Goal: Task Accomplishment & Management: Use online tool/utility

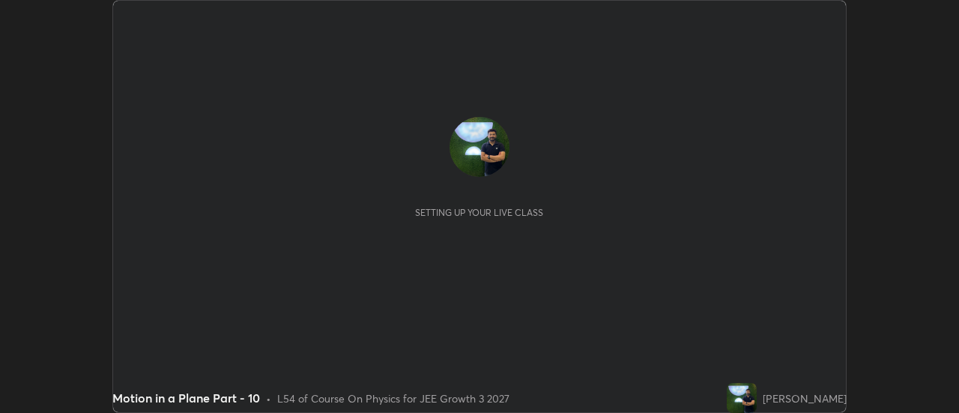
scroll to position [413, 959]
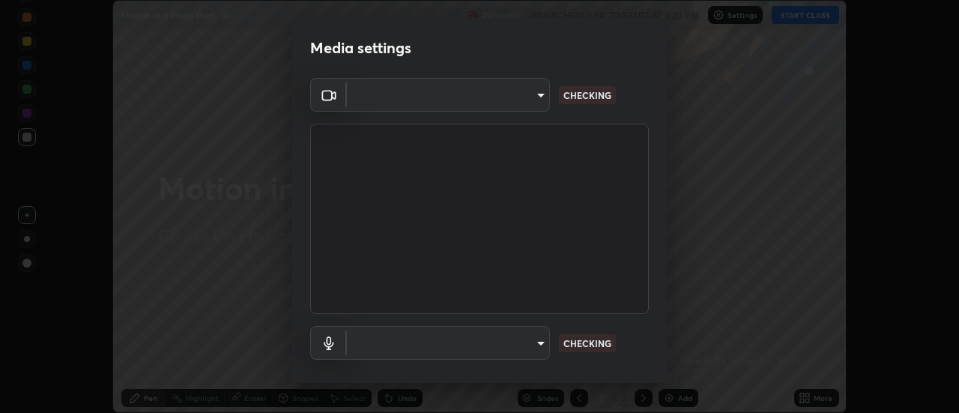
type input "e2aa400b7bb40988937289f1826270d99bb774d75893401bafd8ee5ef144e594"
click at [378, 351] on body "Erase all Motion in a Plane Part - 10 Recording WAS SCHEDULED TO START AT 4:20 …" at bounding box center [479, 206] width 959 height 413
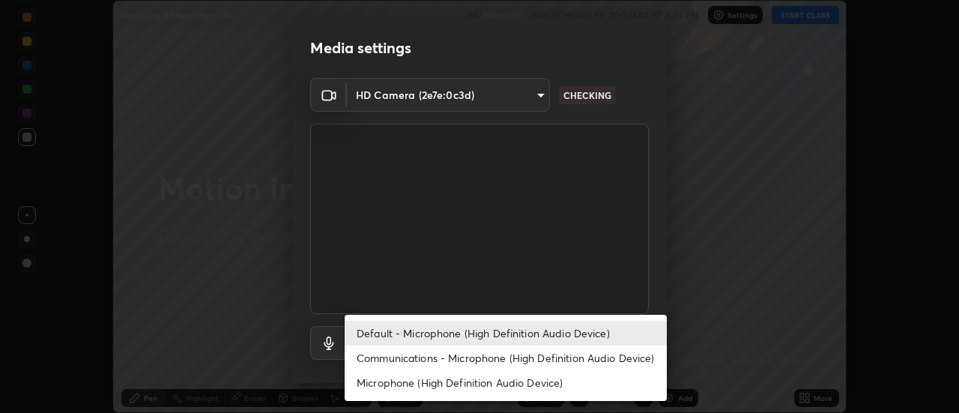
click at [385, 360] on li "Communications - Microphone (High Definition Audio Device)" at bounding box center [506, 357] width 322 height 25
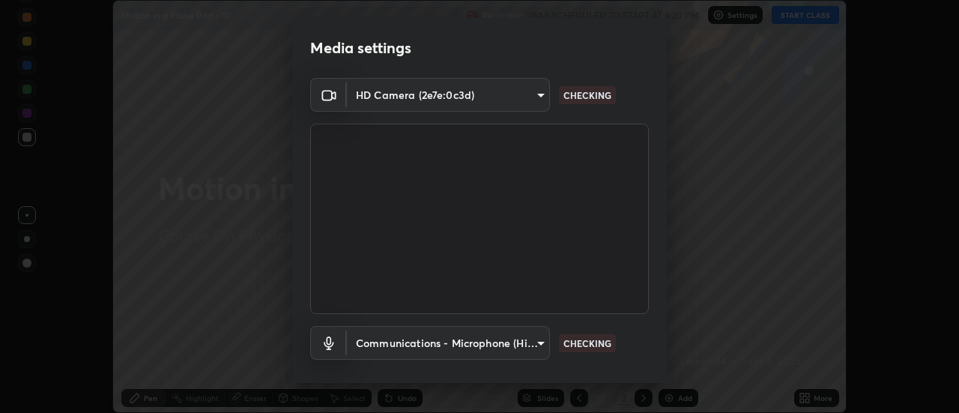
click at [381, 345] on body "Erase all Motion in a Plane Part - 10 Recording WAS SCHEDULED TO START AT 4:20 …" at bounding box center [479, 206] width 959 height 413
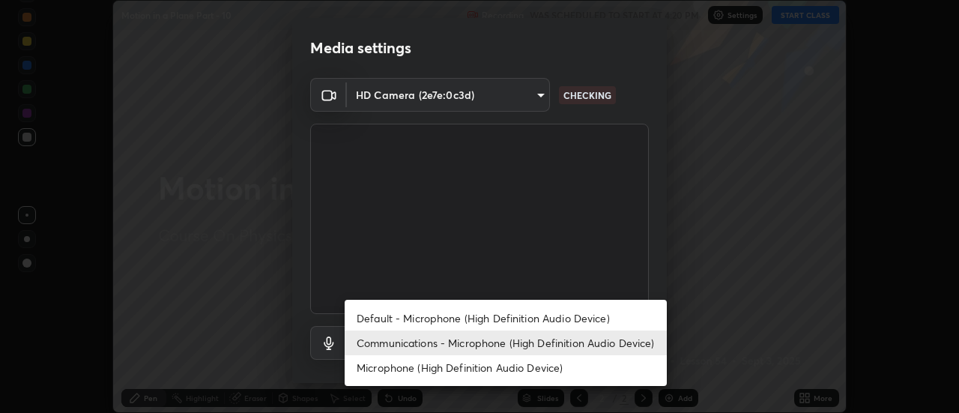
click at [379, 315] on li "Default - Microphone (High Definition Audio Device)" at bounding box center [506, 318] width 322 height 25
type input "default"
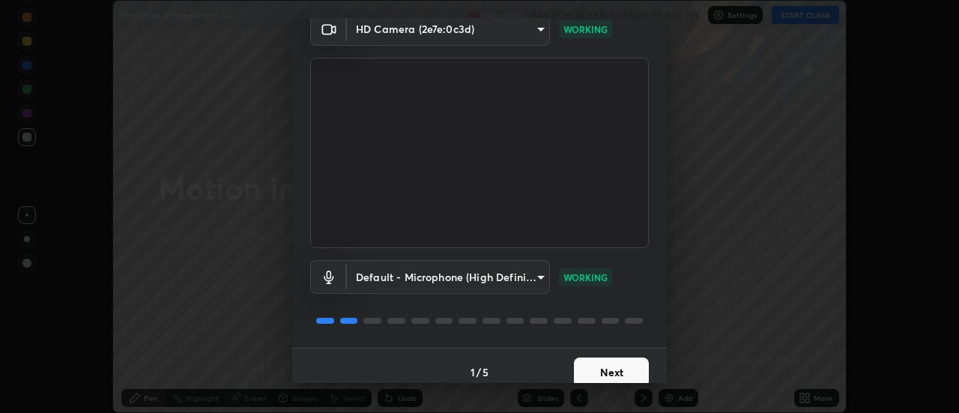
scroll to position [79, 0]
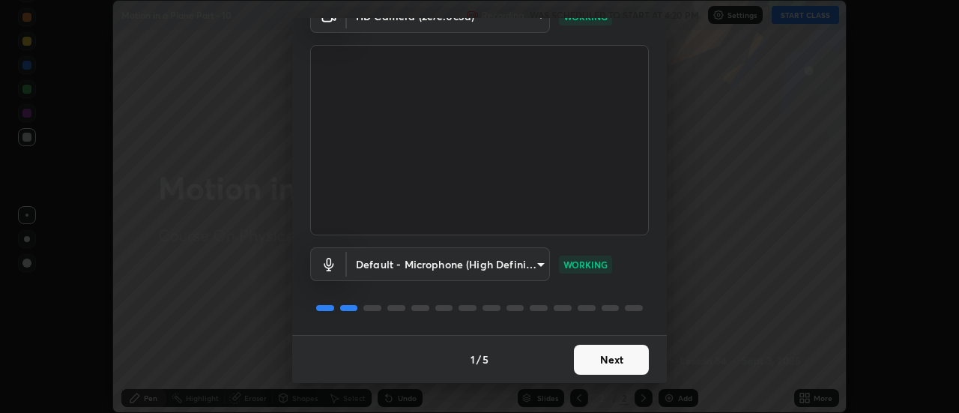
click at [604, 359] on button "Next" at bounding box center [611, 360] width 75 height 30
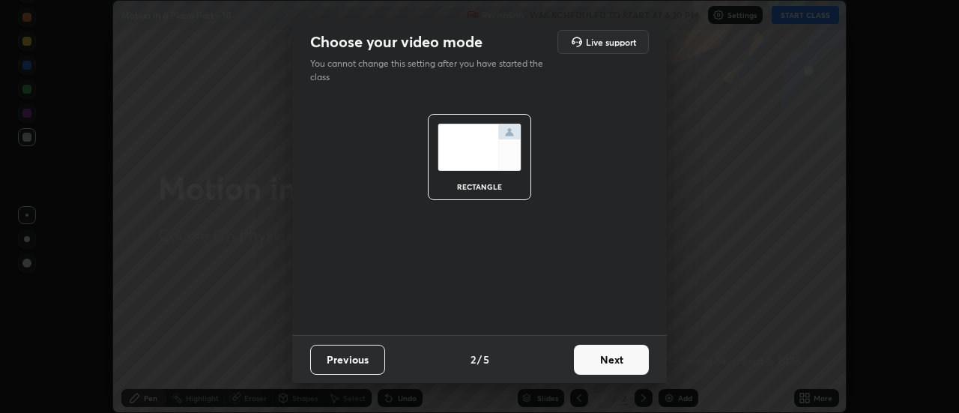
scroll to position [0, 0]
click at [604, 359] on button "Next" at bounding box center [611, 360] width 75 height 30
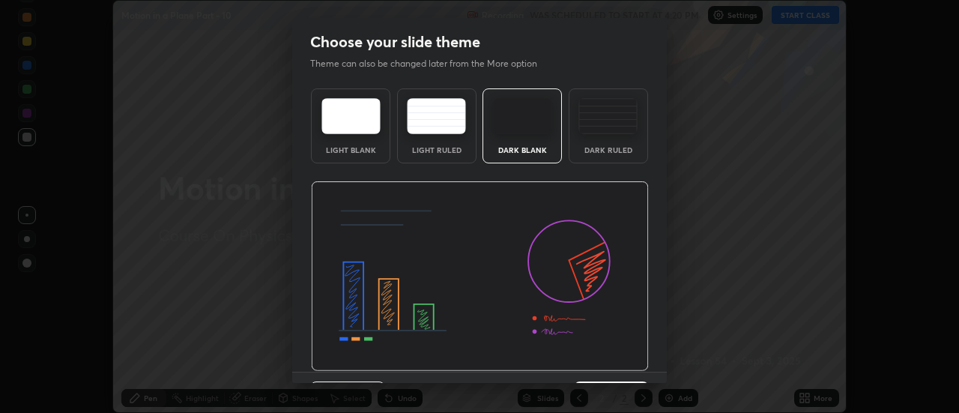
scroll to position [37, 0]
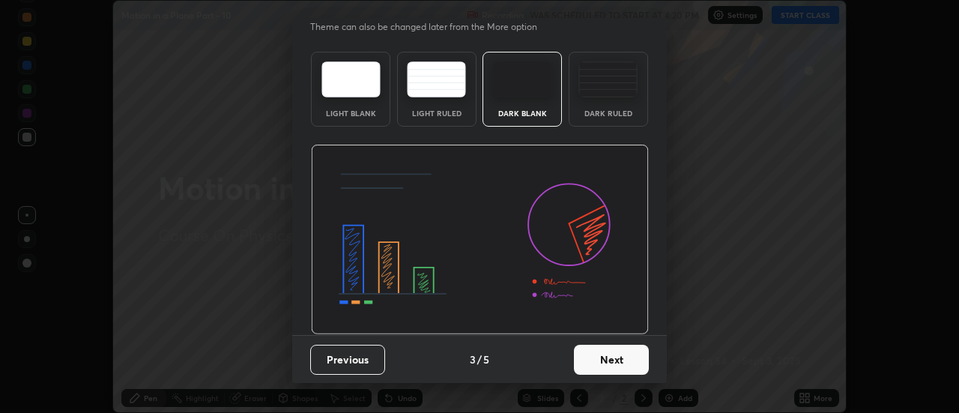
click at [605, 357] on button "Next" at bounding box center [611, 360] width 75 height 30
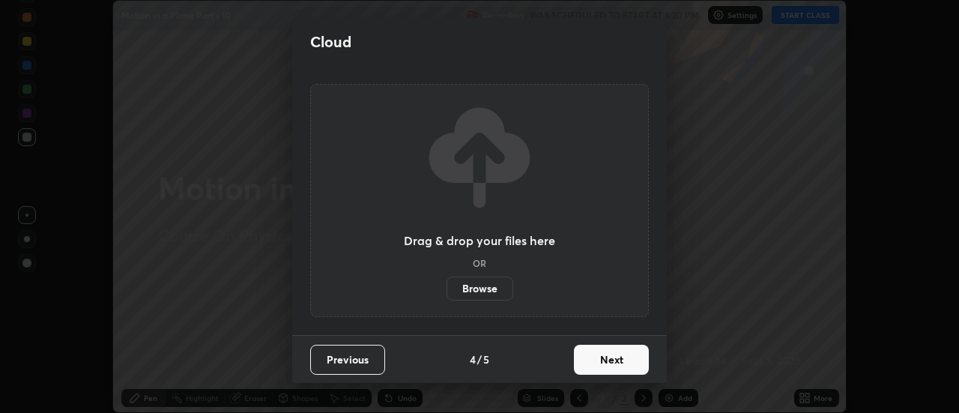
click at [605, 357] on button "Next" at bounding box center [611, 360] width 75 height 30
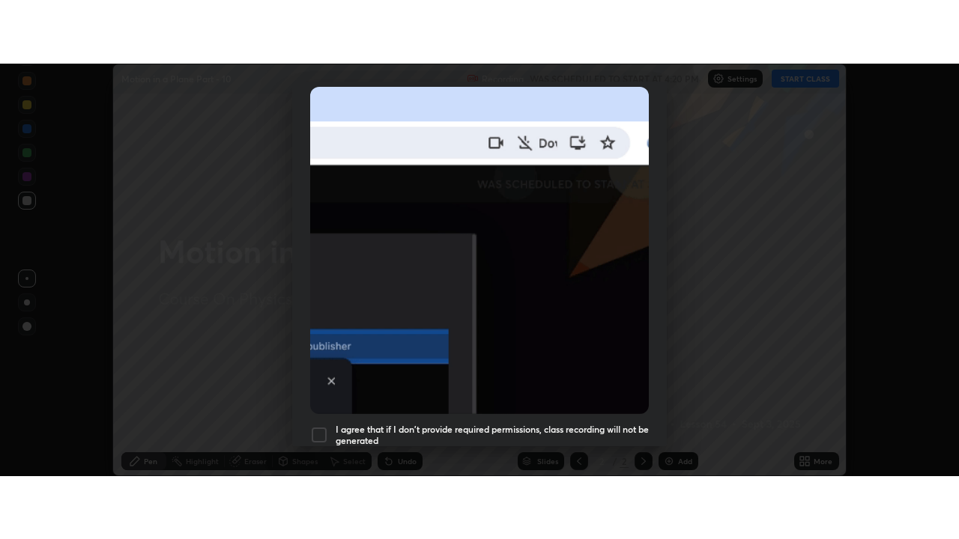
scroll to position [384, 0]
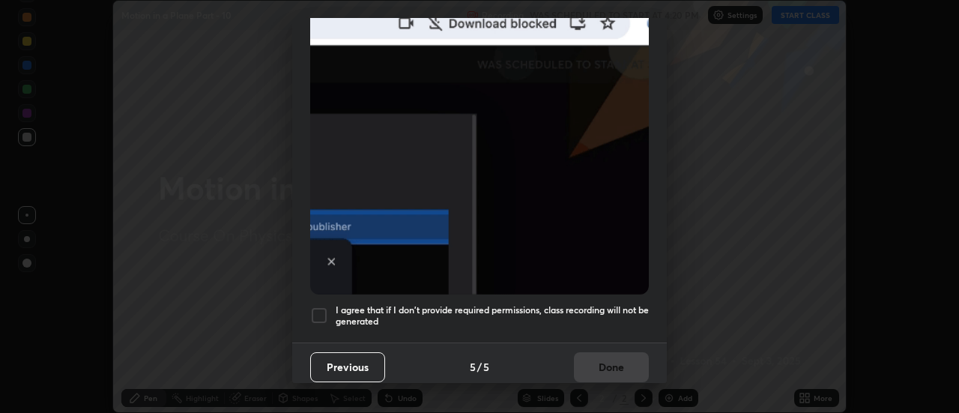
click at [521, 312] on h5 "I agree that if I don't provide required permissions, class recording will not …" at bounding box center [492, 315] width 313 height 23
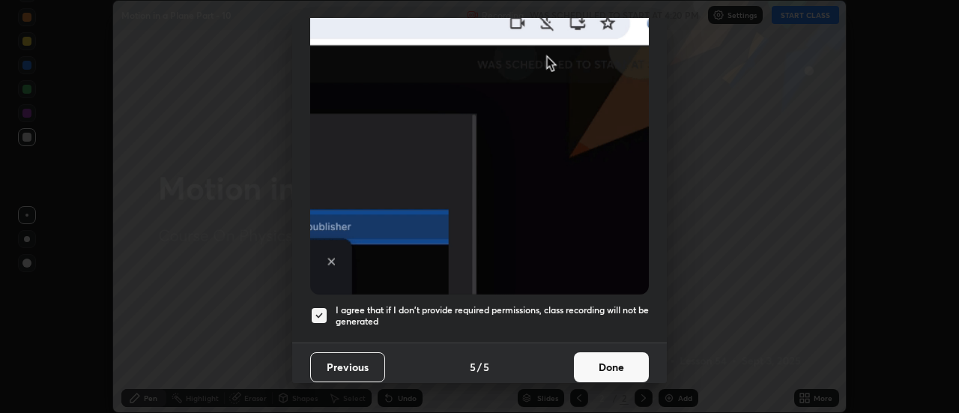
click at [599, 365] on button "Done" at bounding box center [611, 367] width 75 height 30
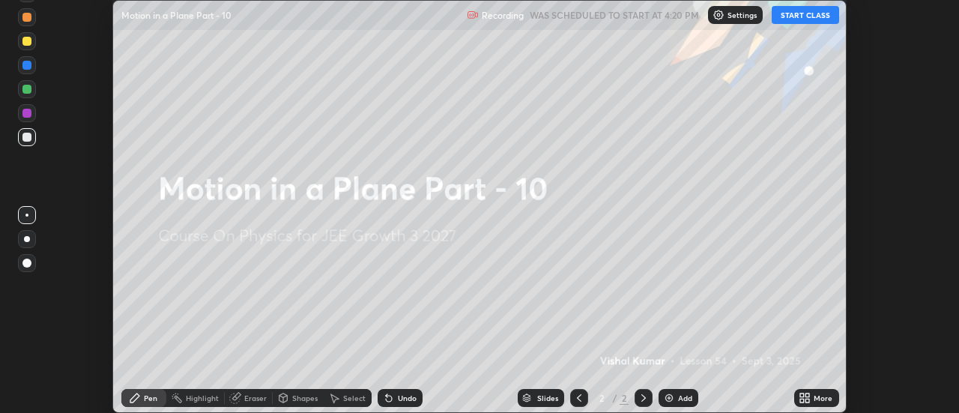
click at [808, 395] on icon at bounding box center [808, 395] width 4 height 4
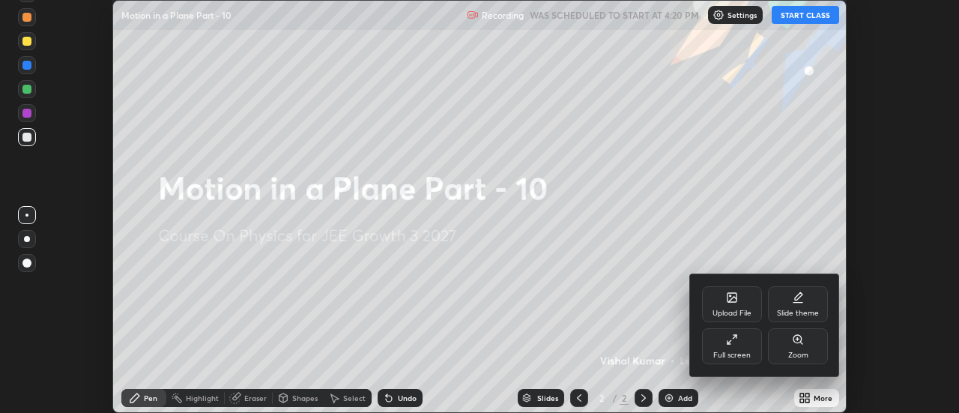
click at [723, 351] on div "Full screen" at bounding box center [731, 354] width 37 height 7
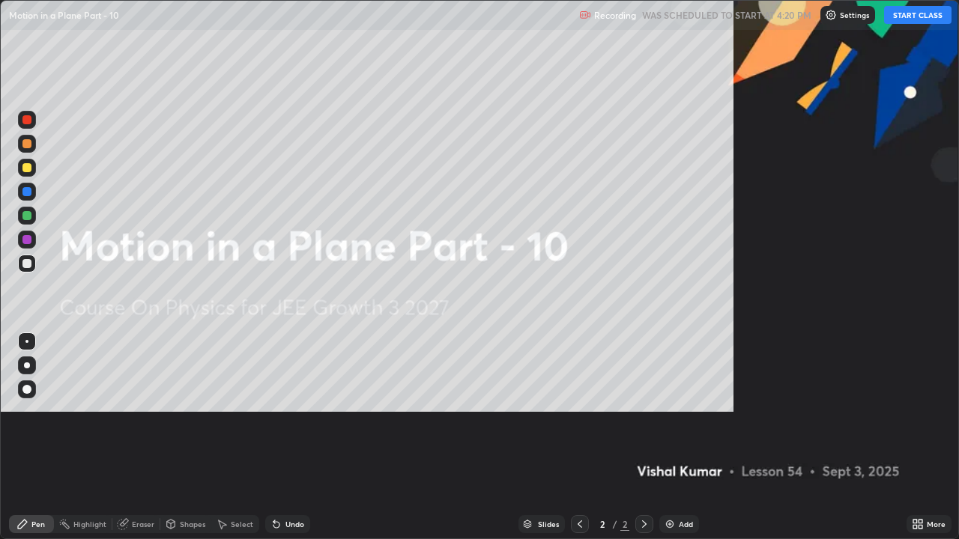
scroll to position [539, 959]
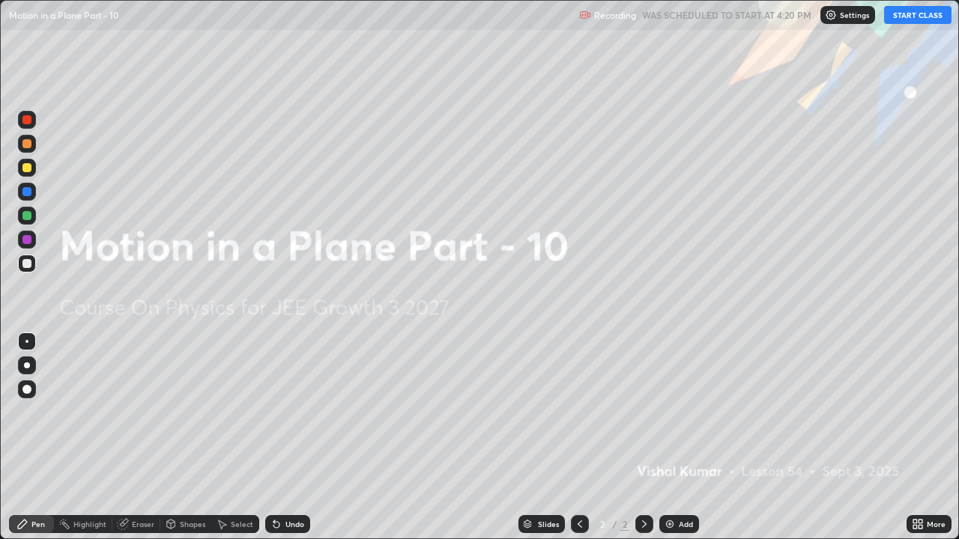
click at [909, 13] on button "START CLASS" at bounding box center [917, 15] width 67 height 18
click at [680, 412] on div "Add" at bounding box center [686, 524] width 14 height 7
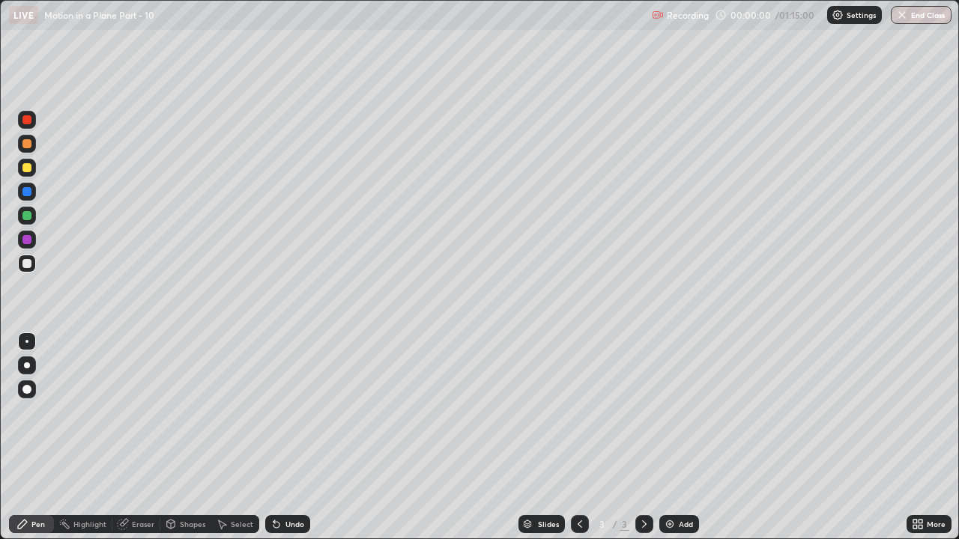
click at [27, 166] on div at bounding box center [26, 167] width 9 height 9
click at [24, 372] on div at bounding box center [27, 366] width 18 height 18
click at [28, 265] on div at bounding box center [26, 263] width 9 height 9
click at [298, 412] on div "Undo" at bounding box center [287, 524] width 45 height 18
click at [297, 412] on div "Undo" at bounding box center [287, 524] width 45 height 18
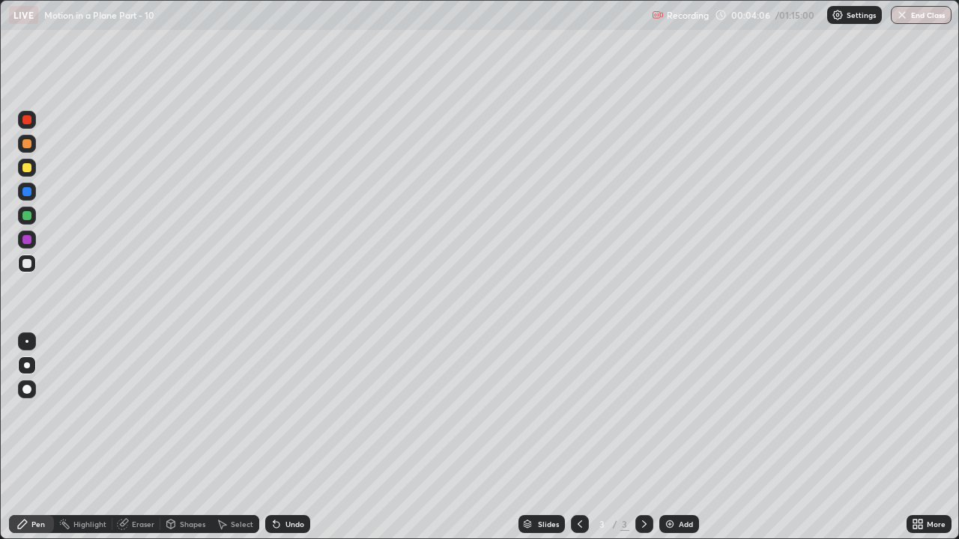
click at [676, 412] on div "Add" at bounding box center [679, 524] width 40 height 18
click at [23, 176] on div at bounding box center [27, 168] width 18 height 18
click at [23, 260] on div at bounding box center [26, 263] width 9 height 9
click at [674, 412] on img at bounding box center [670, 524] width 12 height 12
click at [28, 164] on div at bounding box center [26, 167] width 9 height 9
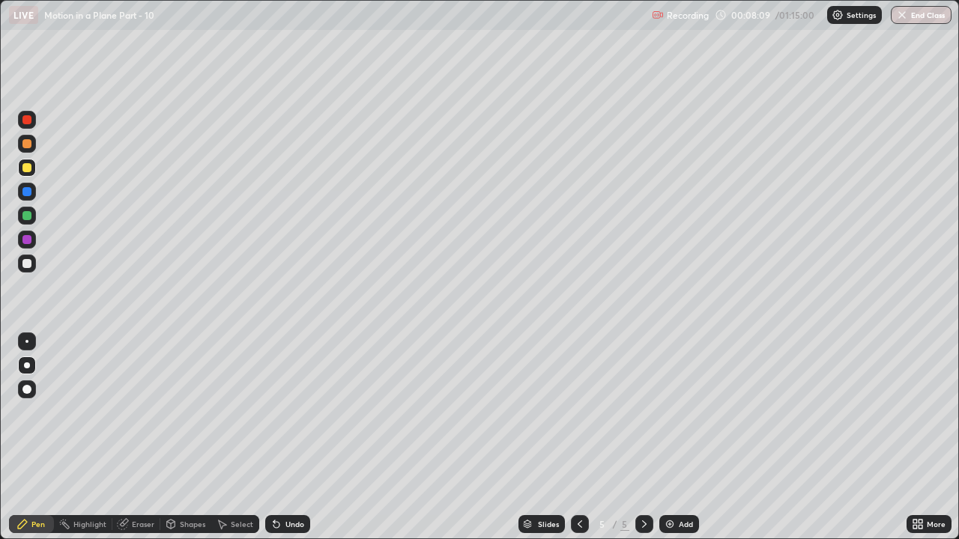
click at [25, 264] on div at bounding box center [26, 263] width 9 height 9
click at [27, 217] on div at bounding box center [26, 215] width 9 height 9
click at [130, 412] on div "Eraser" at bounding box center [136, 524] width 48 height 18
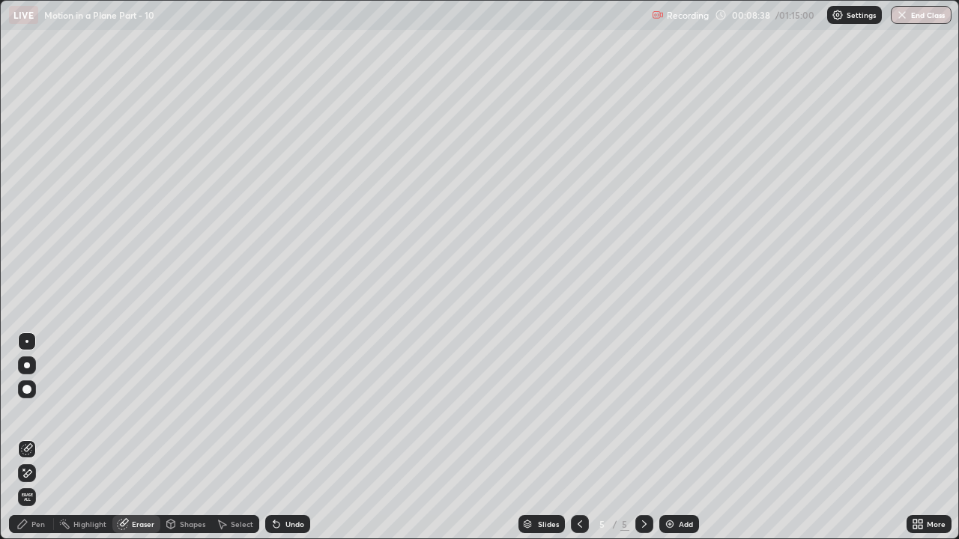
click at [22, 412] on icon at bounding box center [22, 524] width 12 height 12
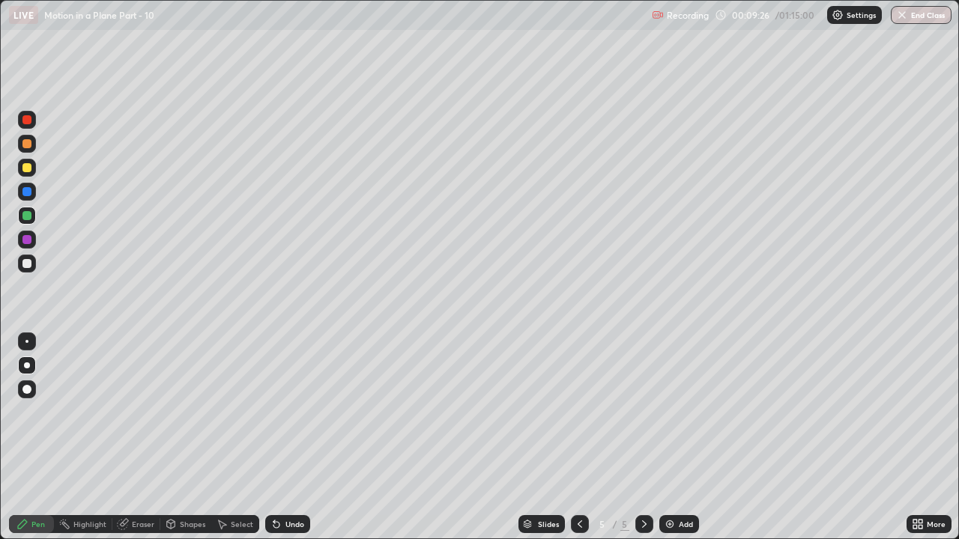
click at [27, 168] on div at bounding box center [26, 167] width 9 height 9
click at [293, 412] on div "Undo" at bounding box center [294, 524] width 19 height 7
click at [291, 412] on div "Undo" at bounding box center [294, 524] width 19 height 7
click at [28, 193] on div at bounding box center [26, 191] width 9 height 9
click at [124, 412] on icon at bounding box center [123, 525] width 10 height 10
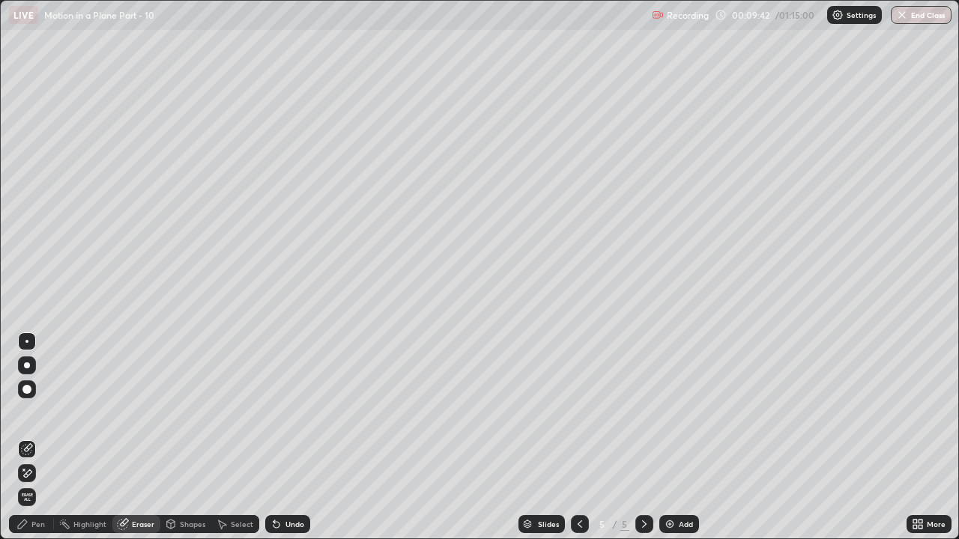
click at [31, 412] on div "Pen" at bounding box center [37, 524] width 13 height 7
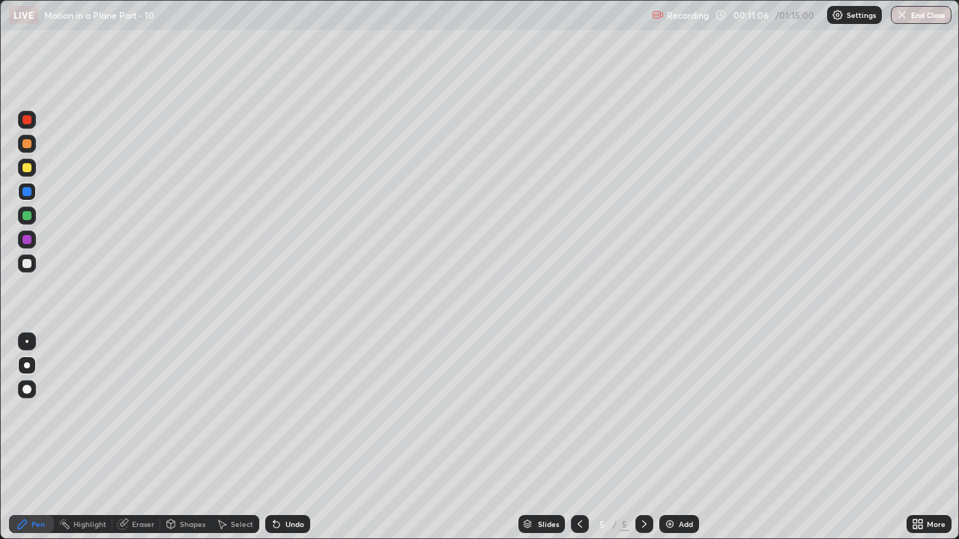
click at [24, 244] on div at bounding box center [26, 239] width 9 height 9
click at [23, 216] on div at bounding box center [26, 215] width 9 height 9
click at [281, 412] on div "Undo" at bounding box center [287, 524] width 45 height 18
click at [285, 412] on div "Undo" at bounding box center [294, 524] width 19 height 7
click at [25, 193] on div at bounding box center [26, 191] width 9 height 9
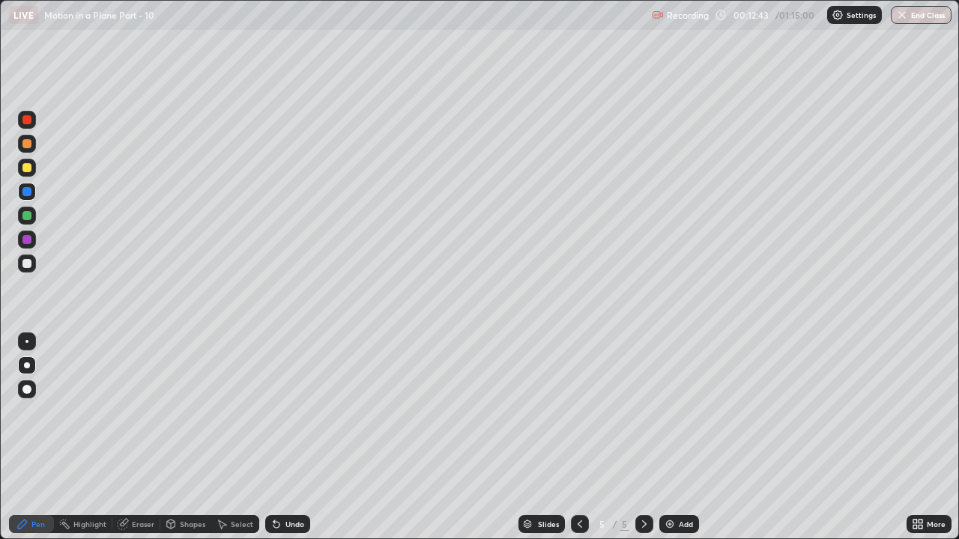
click at [23, 163] on div at bounding box center [26, 167] width 9 height 9
click at [287, 412] on div "Undo" at bounding box center [294, 524] width 19 height 7
click at [288, 412] on div "Undo" at bounding box center [294, 524] width 19 height 7
click at [285, 412] on div "Undo" at bounding box center [294, 524] width 19 height 7
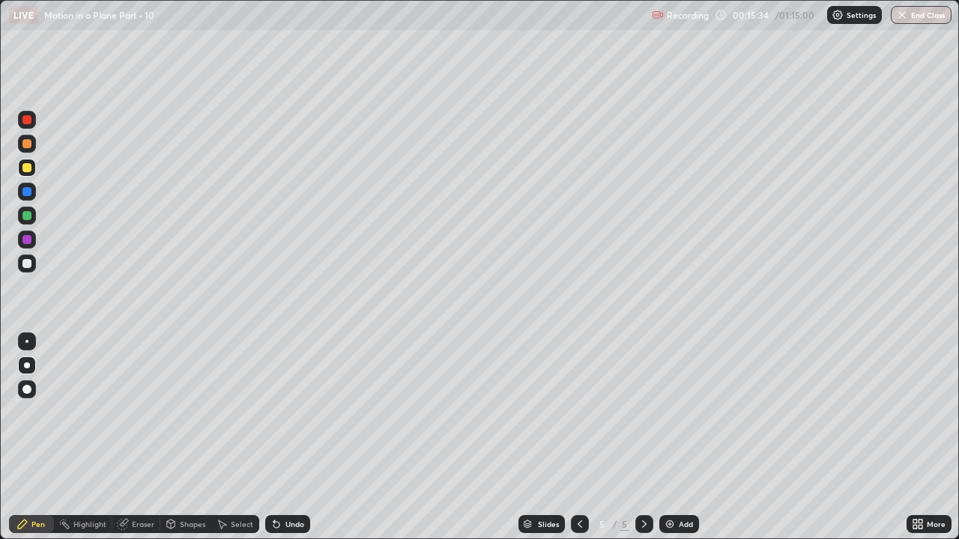
click at [276, 412] on icon at bounding box center [276, 525] width 6 height 6
click at [285, 412] on div "Undo" at bounding box center [294, 524] width 19 height 7
click at [686, 412] on div "Add" at bounding box center [679, 524] width 40 height 18
click at [25, 264] on div at bounding box center [26, 263] width 9 height 9
click at [27, 167] on div at bounding box center [26, 167] width 9 height 9
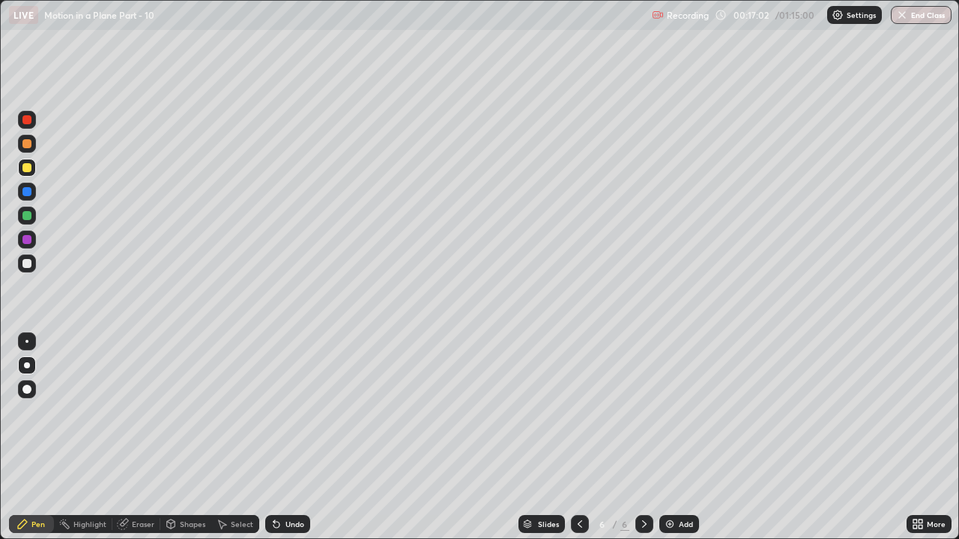
click at [279, 412] on icon at bounding box center [276, 524] width 12 height 12
click at [578, 412] on icon at bounding box center [580, 524] width 12 height 12
click at [639, 412] on div at bounding box center [644, 524] width 18 height 18
click at [28, 271] on div at bounding box center [27, 264] width 18 height 18
click at [294, 412] on div "Undo" at bounding box center [287, 524] width 45 height 18
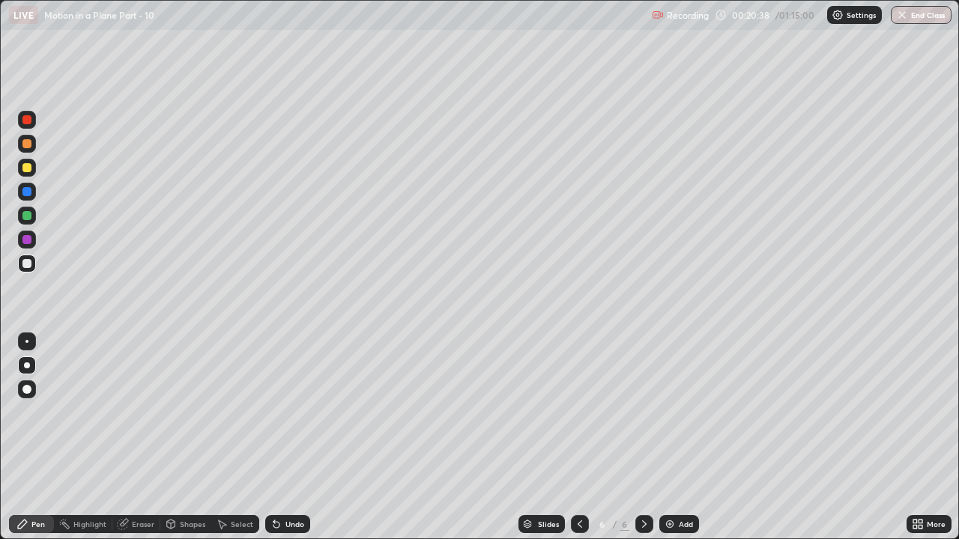
click at [299, 412] on div "Undo" at bounding box center [287, 524] width 45 height 18
click at [25, 214] on div at bounding box center [26, 215] width 9 height 9
click at [32, 138] on div at bounding box center [27, 144] width 18 height 18
click at [22, 215] on div at bounding box center [26, 215] width 9 height 9
click at [274, 412] on icon at bounding box center [276, 525] width 6 height 6
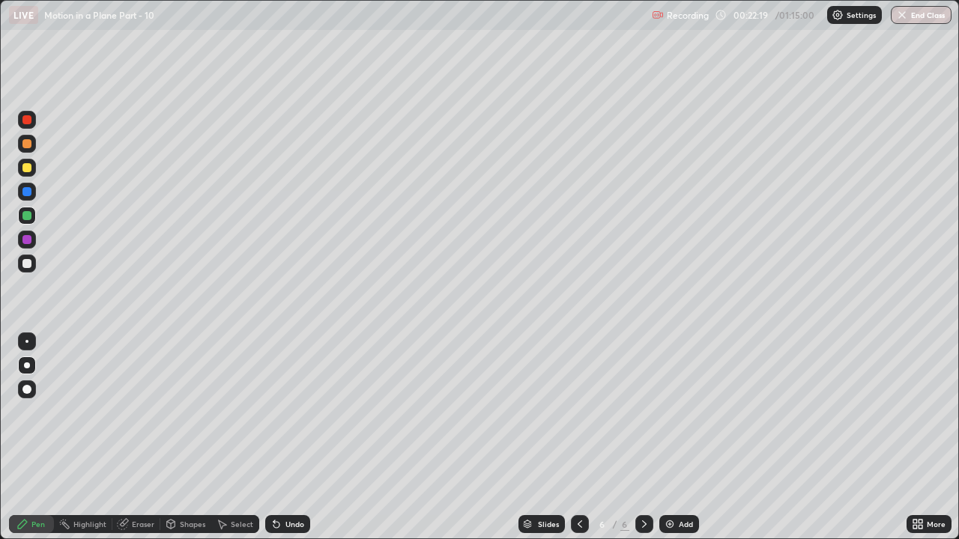
click at [282, 412] on div "Undo" at bounding box center [287, 524] width 45 height 18
click at [22, 151] on div at bounding box center [27, 144] width 18 height 18
click at [26, 238] on div at bounding box center [26, 239] width 9 height 9
click at [130, 412] on div "Eraser" at bounding box center [136, 524] width 48 height 18
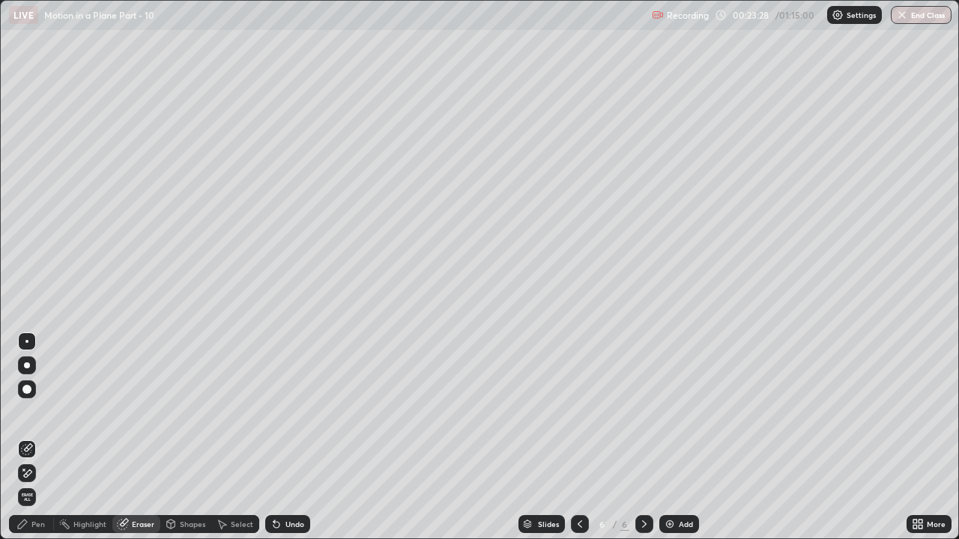
click at [33, 412] on div "Pen" at bounding box center [37, 524] width 13 height 7
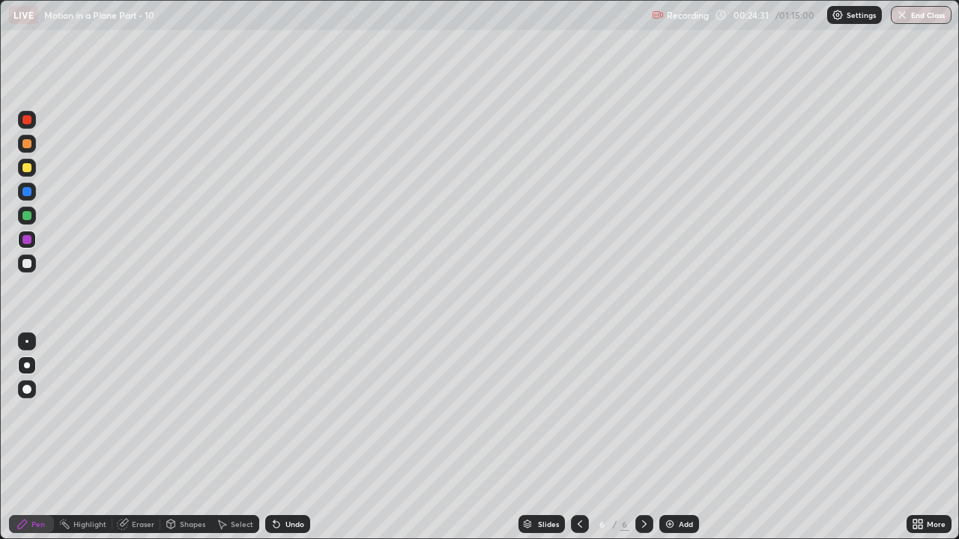
click at [679, 412] on div "Add" at bounding box center [686, 524] width 14 height 7
click at [25, 170] on div at bounding box center [26, 167] width 9 height 9
click at [28, 142] on div at bounding box center [26, 143] width 9 height 9
click at [572, 412] on div at bounding box center [580, 524] width 18 height 18
click at [644, 412] on icon at bounding box center [644, 524] width 12 height 12
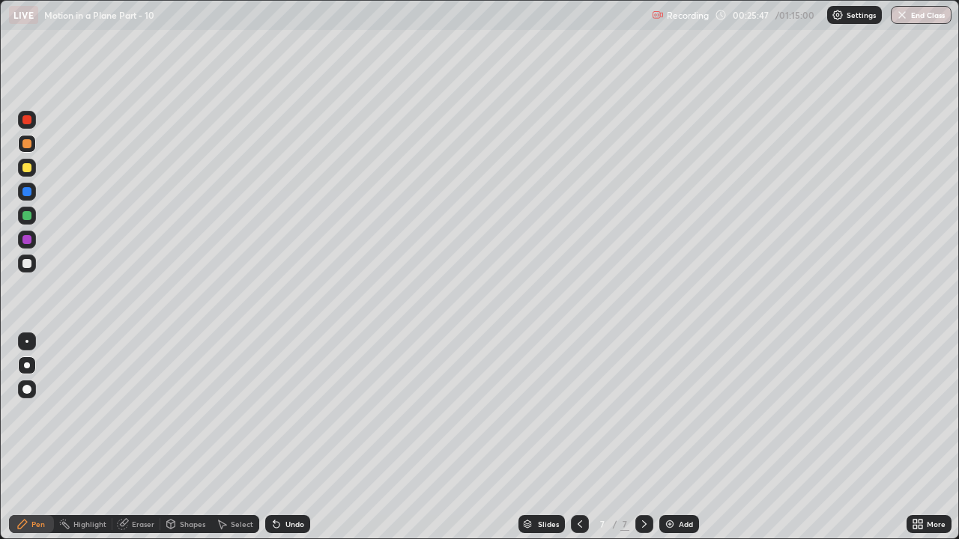
click at [290, 412] on div "Undo" at bounding box center [294, 524] width 19 height 7
click at [25, 263] on div at bounding box center [26, 263] width 9 height 9
click at [288, 412] on div "Undo" at bounding box center [294, 524] width 19 height 7
click at [277, 412] on icon at bounding box center [276, 525] width 6 height 6
click at [24, 212] on div at bounding box center [26, 215] width 9 height 9
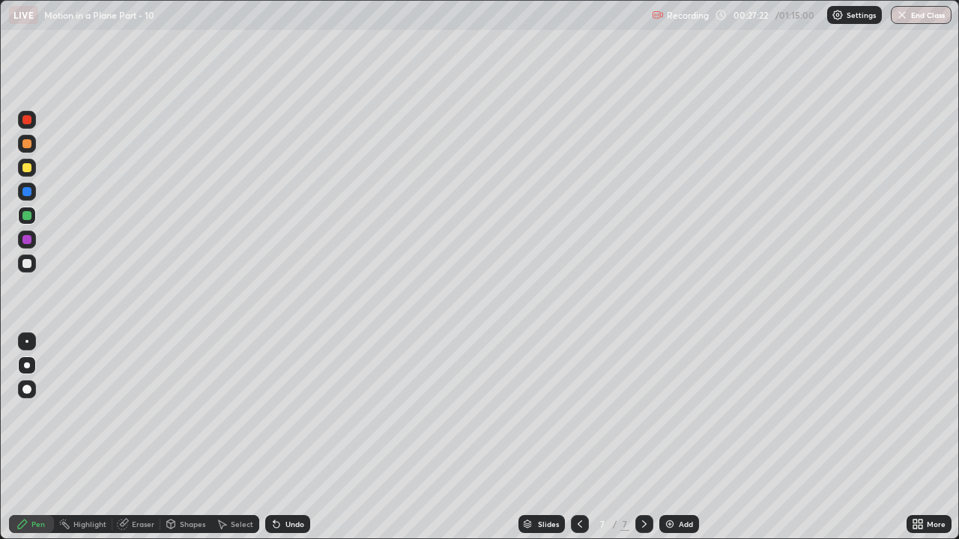
click at [33, 238] on div at bounding box center [27, 240] width 18 height 18
click at [290, 412] on div "Undo" at bounding box center [294, 524] width 19 height 7
click at [578, 412] on icon at bounding box center [580, 524] width 12 height 12
click at [576, 412] on div at bounding box center [580, 524] width 18 height 18
click at [643, 412] on icon at bounding box center [644, 524] width 12 height 12
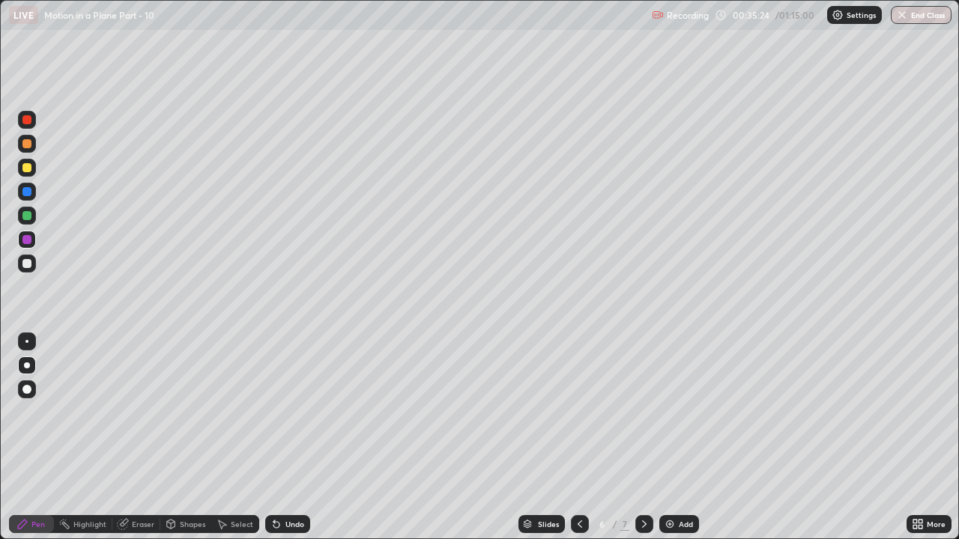
click at [578, 412] on icon at bounding box center [580, 524] width 4 height 7
click at [643, 412] on icon at bounding box center [644, 524] width 12 height 12
click at [578, 412] on icon at bounding box center [580, 524] width 12 height 12
click at [643, 412] on icon at bounding box center [644, 524] width 12 height 12
click at [644, 412] on icon at bounding box center [644, 524] width 12 height 12
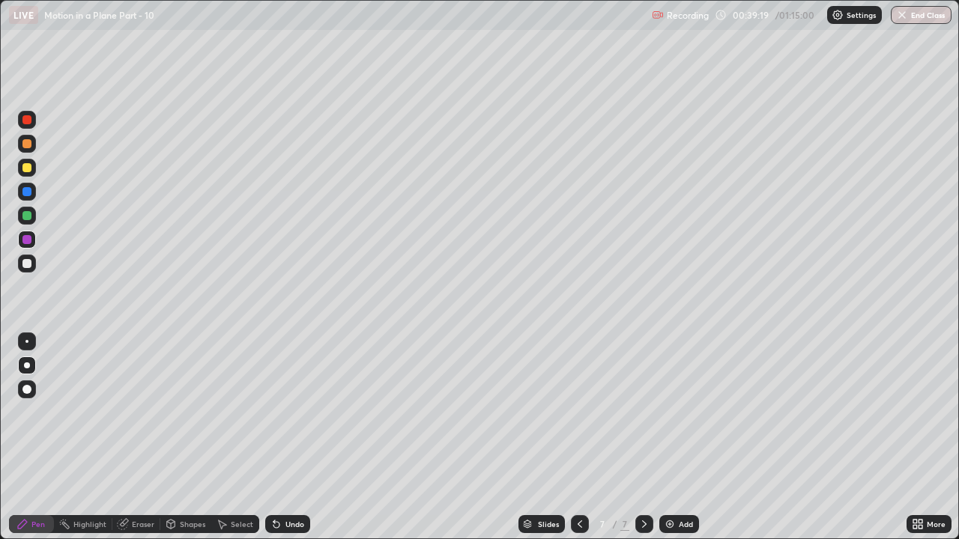
click at [578, 412] on icon at bounding box center [580, 524] width 12 height 12
click at [644, 412] on div at bounding box center [644, 525] width 18 height 30
click at [578, 412] on icon at bounding box center [580, 524] width 12 height 12
click at [642, 412] on icon at bounding box center [644, 524] width 4 height 7
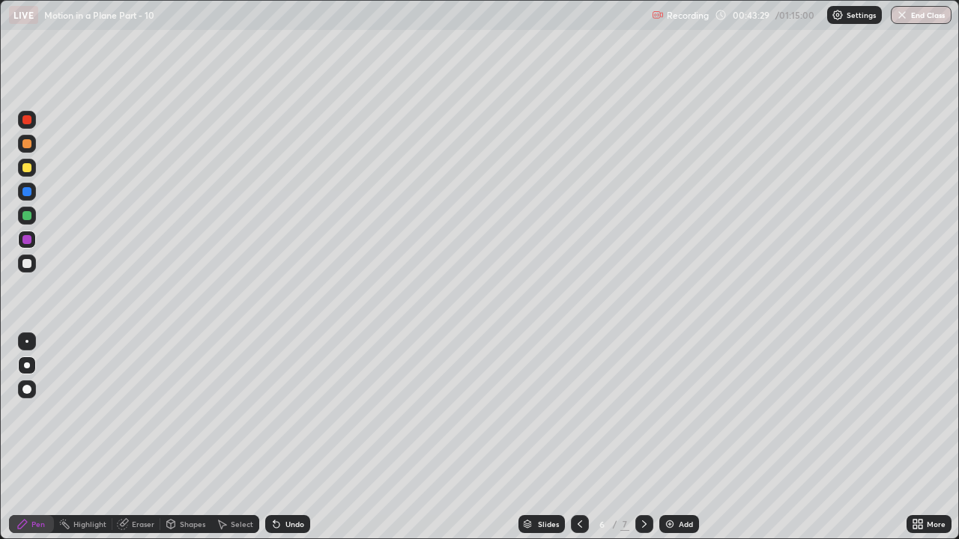
click at [643, 412] on icon at bounding box center [644, 524] width 12 height 12
click at [683, 412] on div "Add" at bounding box center [686, 524] width 14 height 7
click at [28, 168] on div at bounding box center [26, 167] width 9 height 9
click at [21, 241] on div at bounding box center [27, 240] width 18 height 18
click at [25, 217] on div at bounding box center [26, 215] width 9 height 9
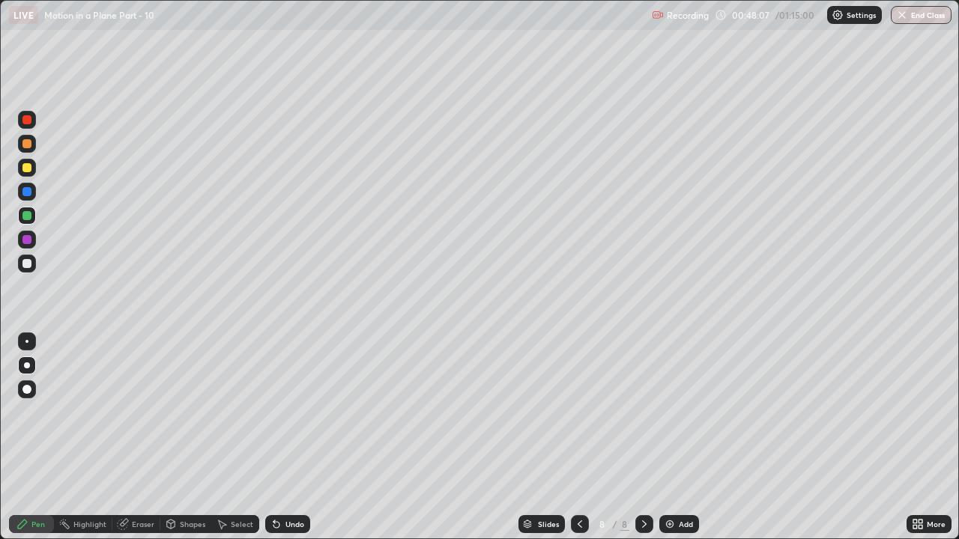
click at [142, 412] on div "Eraser" at bounding box center [143, 524] width 22 height 7
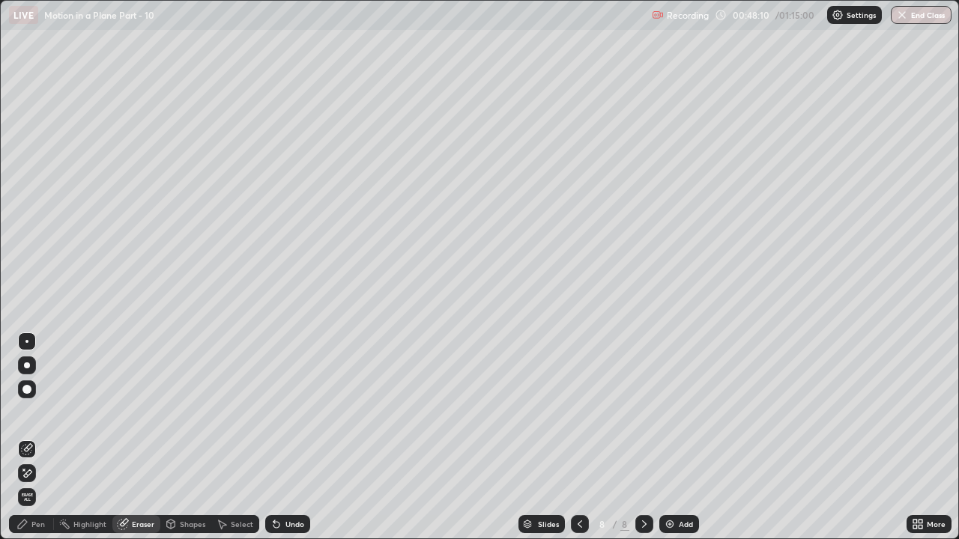
click at [34, 412] on div "Pen" at bounding box center [37, 524] width 13 height 7
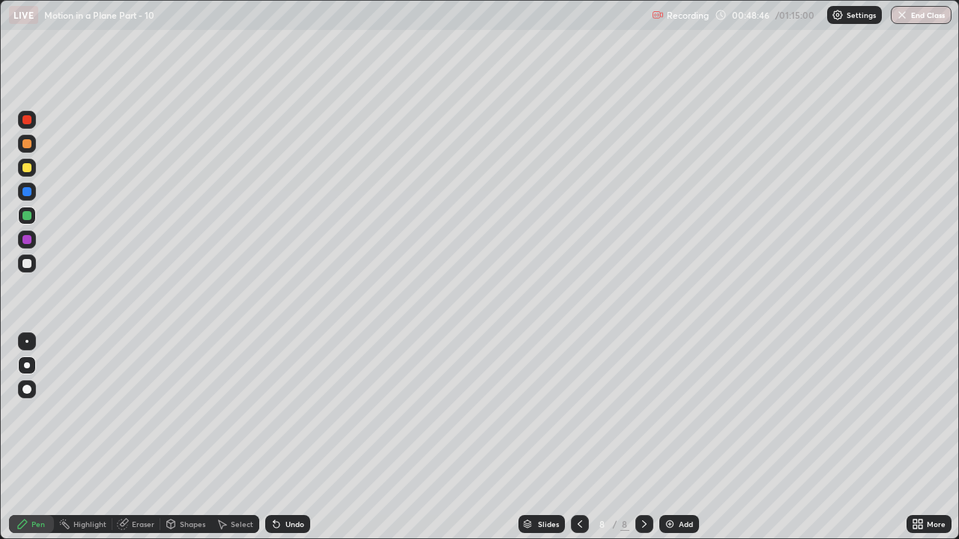
click at [135, 412] on div "Eraser" at bounding box center [143, 524] width 22 height 7
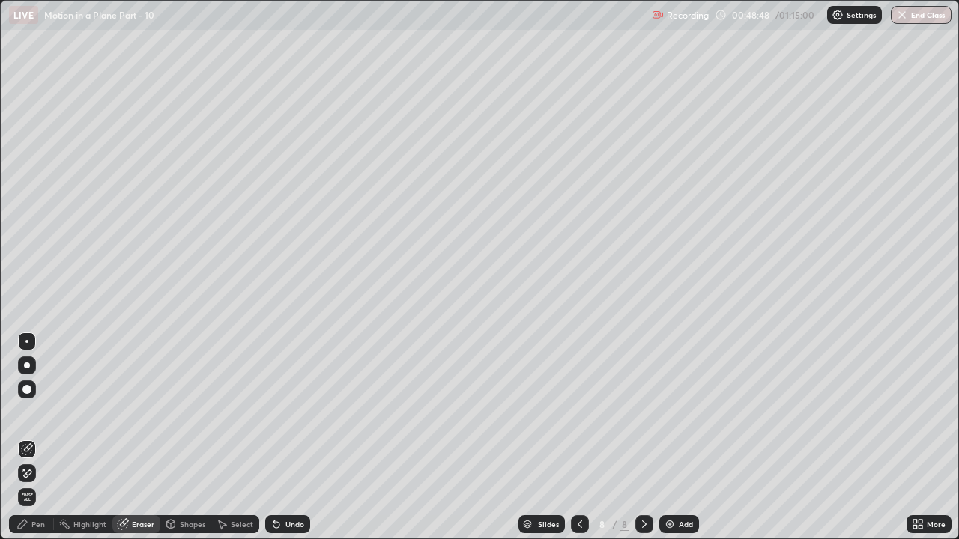
click at [26, 412] on icon at bounding box center [22, 524] width 12 height 12
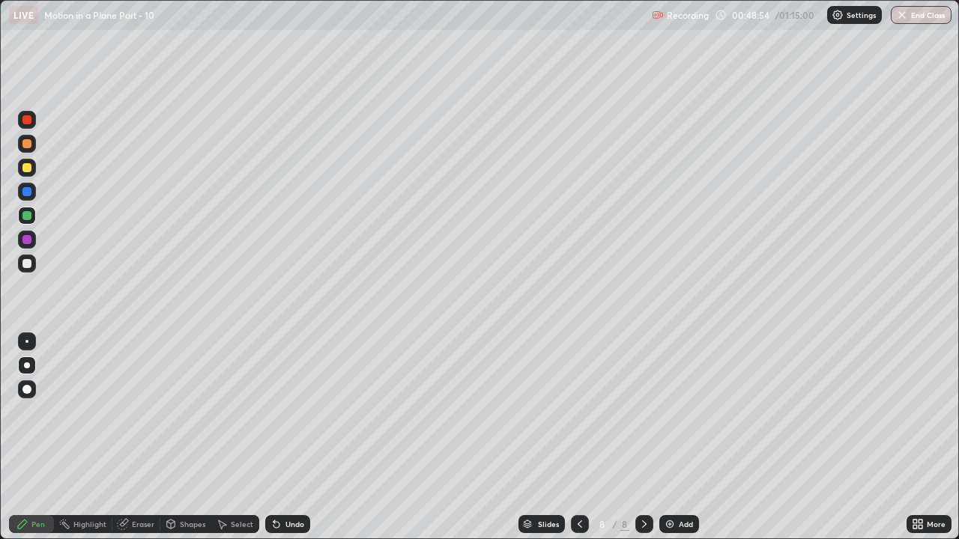
click at [29, 167] on div at bounding box center [26, 167] width 9 height 9
click at [679, 412] on div "Add" at bounding box center [686, 524] width 14 height 7
click at [177, 412] on div "Shapes" at bounding box center [185, 524] width 51 height 18
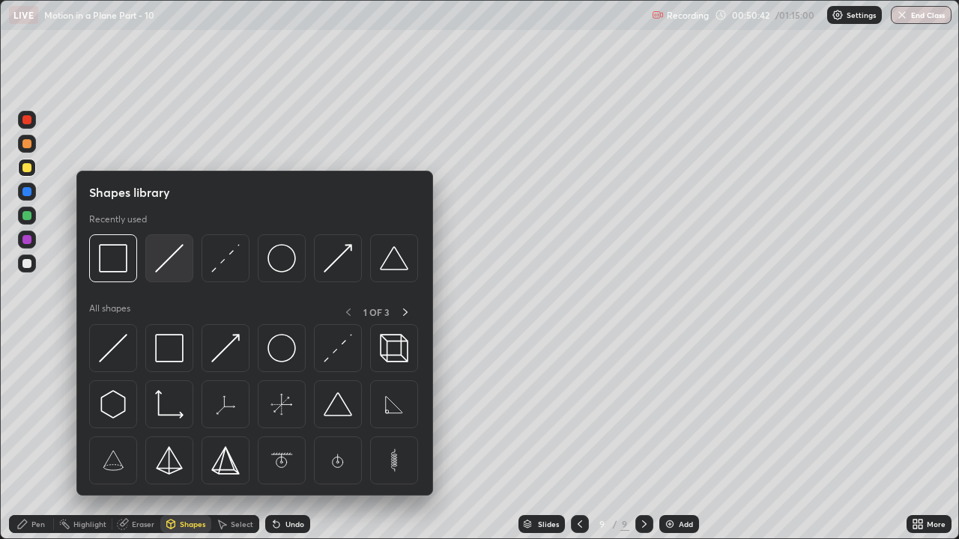
click at [163, 273] on img at bounding box center [169, 258] width 28 height 28
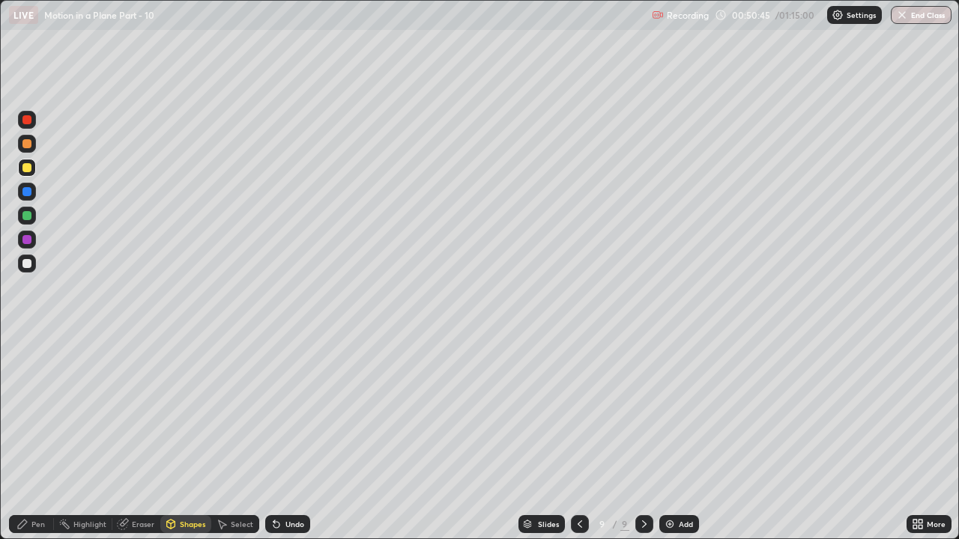
click at [169, 412] on icon at bounding box center [171, 523] width 8 height 2
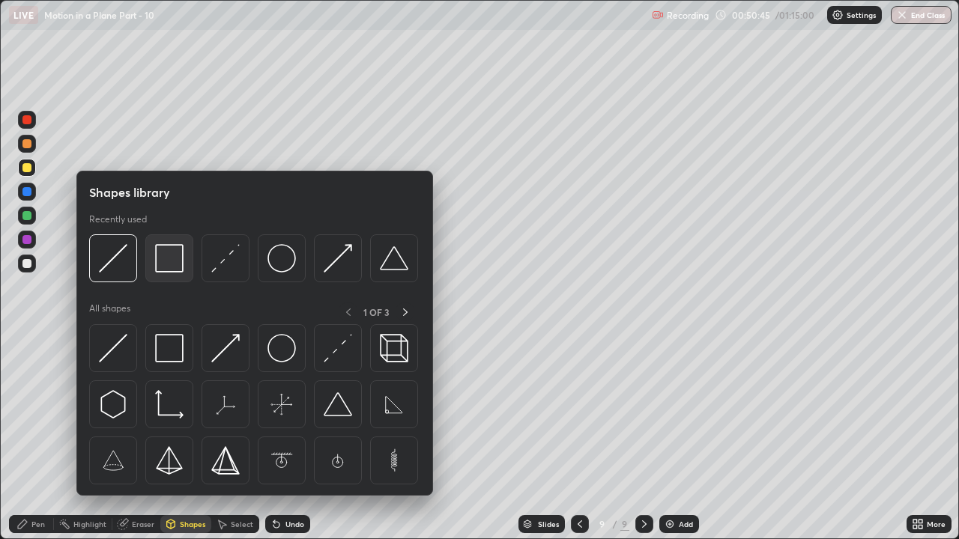
click at [160, 266] on img at bounding box center [169, 258] width 28 height 28
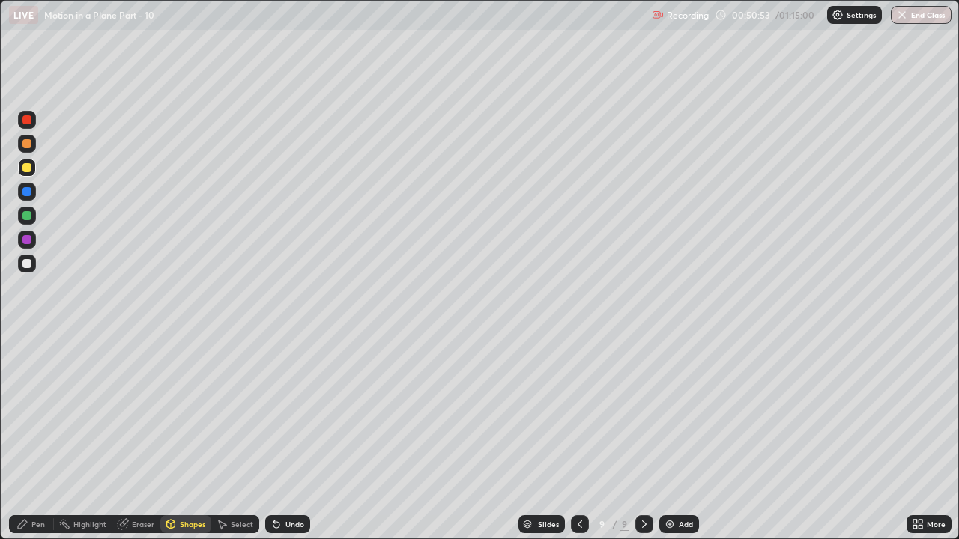
click at [34, 412] on div "Pen" at bounding box center [37, 524] width 13 height 7
click at [25, 256] on div at bounding box center [27, 264] width 18 height 18
click at [288, 412] on div "Undo" at bounding box center [294, 524] width 19 height 7
click at [291, 412] on div "Undo" at bounding box center [294, 524] width 19 height 7
click at [292, 412] on div "Undo" at bounding box center [294, 524] width 19 height 7
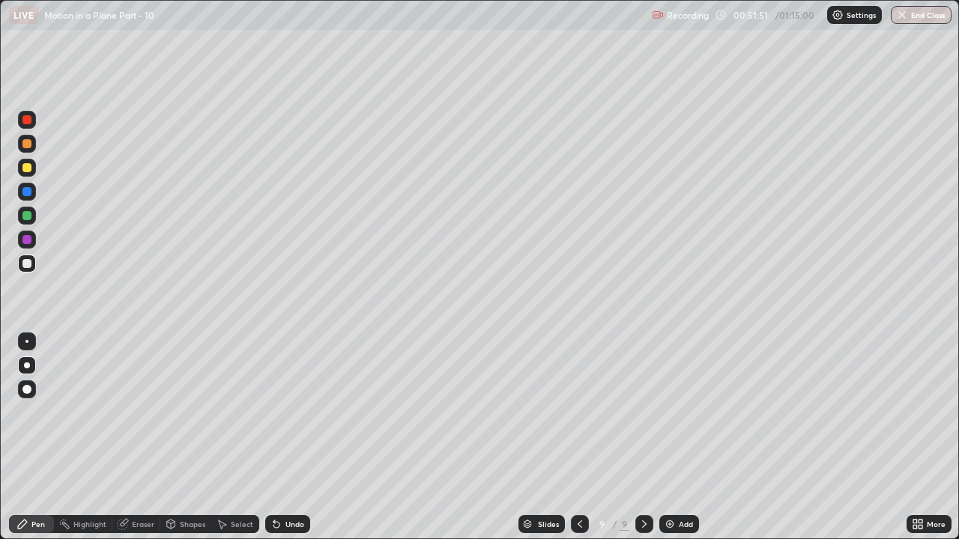
click at [292, 412] on div "Undo" at bounding box center [294, 524] width 19 height 7
click at [293, 412] on div "Undo" at bounding box center [294, 524] width 19 height 7
click at [292, 412] on div "Undo" at bounding box center [294, 524] width 19 height 7
click at [286, 412] on div "Undo" at bounding box center [287, 524] width 45 height 18
click at [28, 168] on div at bounding box center [26, 167] width 9 height 9
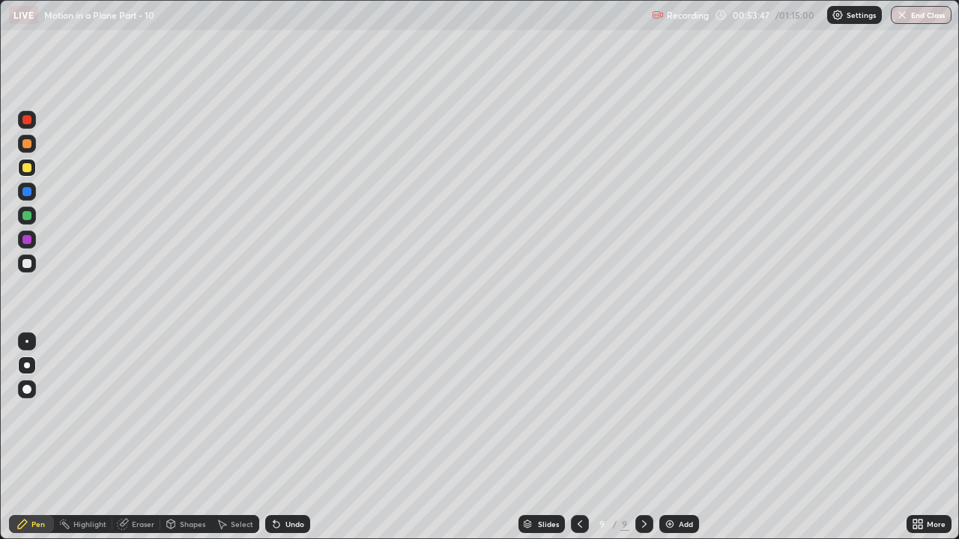
click at [280, 412] on icon at bounding box center [276, 524] width 12 height 12
click at [26, 118] on div at bounding box center [26, 119] width 9 height 9
click at [21, 169] on div at bounding box center [27, 168] width 18 height 18
click at [25, 141] on div at bounding box center [26, 143] width 9 height 9
click at [25, 142] on div at bounding box center [26, 143] width 9 height 9
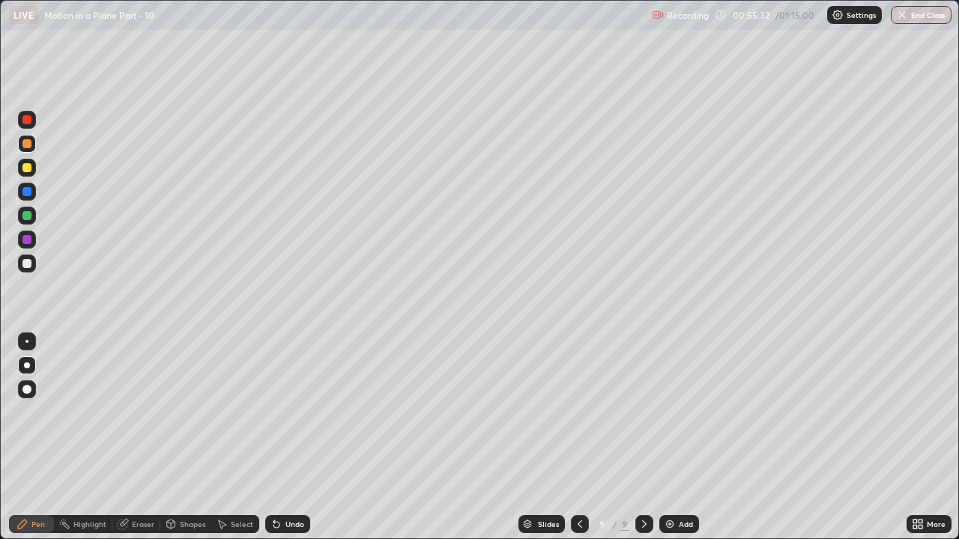
click at [282, 412] on div "Undo" at bounding box center [287, 524] width 45 height 18
click at [29, 169] on div at bounding box center [26, 167] width 9 height 9
click at [25, 172] on div at bounding box center [26, 167] width 9 height 9
click at [677, 412] on div "Add" at bounding box center [679, 524] width 40 height 18
click at [578, 412] on icon at bounding box center [579, 524] width 12 height 12
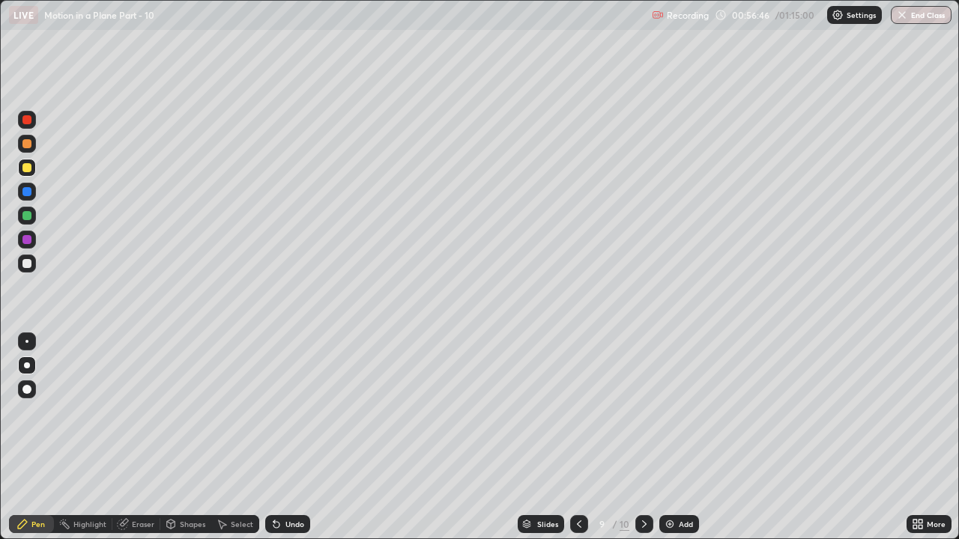
click at [643, 412] on icon at bounding box center [644, 524] width 12 height 12
click at [22, 260] on div at bounding box center [27, 264] width 18 height 18
click at [25, 166] on div at bounding box center [26, 167] width 9 height 9
click at [289, 412] on div "Undo" at bounding box center [287, 524] width 45 height 18
click at [290, 412] on div "Undo" at bounding box center [287, 524] width 45 height 18
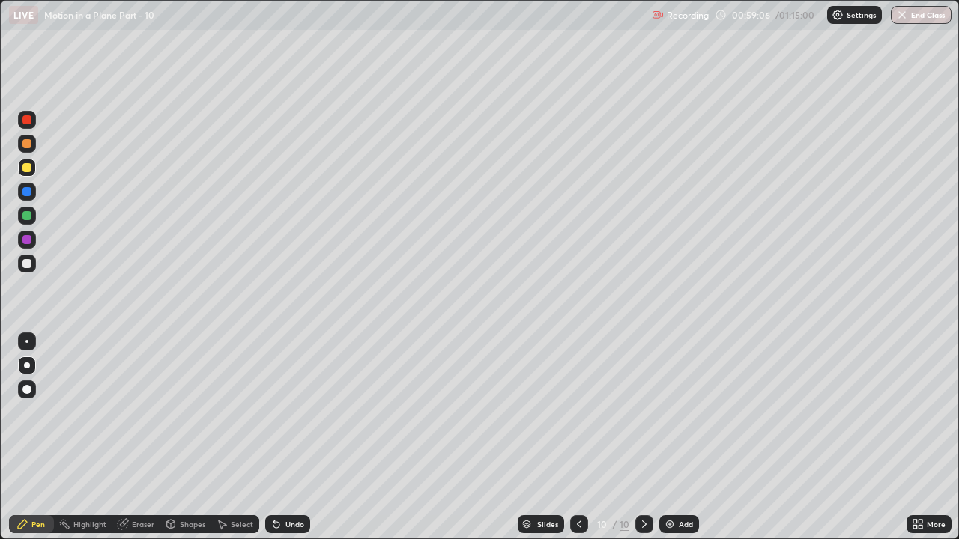
click at [290, 412] on div "Undo" at bounding box center [294, 524] width 19 height 7
click at [130, 412] on div "Eraser" at bounding box center [136, 524] width 48 height 18
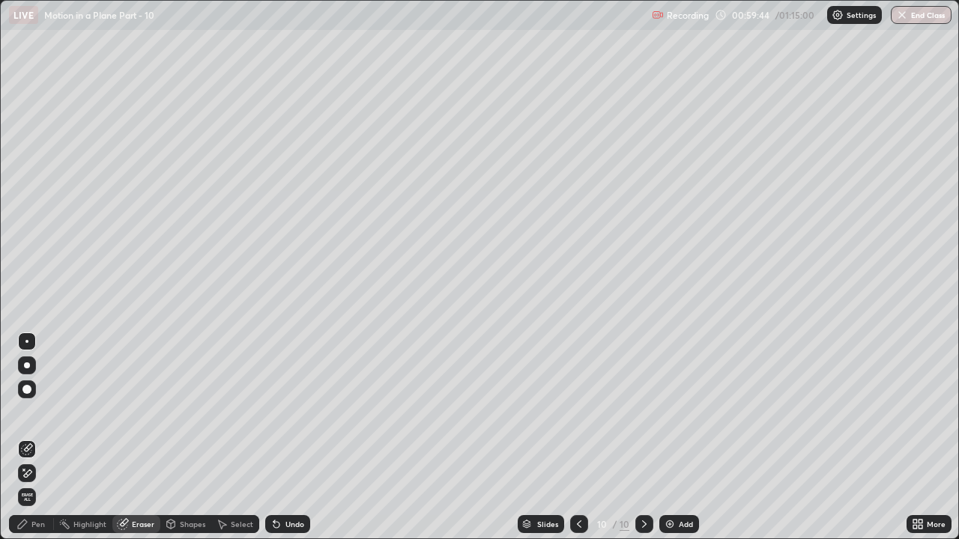
click at [24, 412] on div "Pen" at bounding box center [31, 524] width 45 height 18
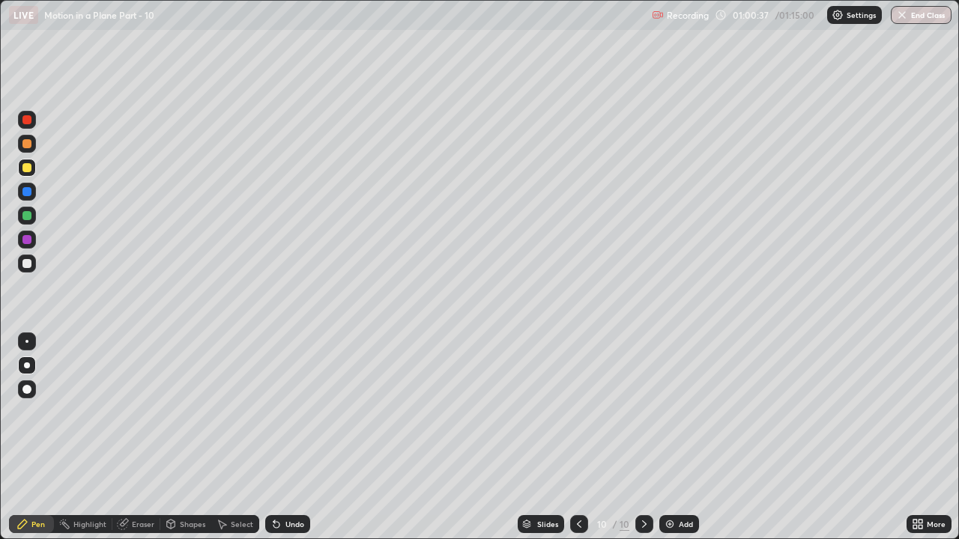
click at [578, 412] on icon at bounding box center [579, 524] width 12 height 12
click at [644, 412] on icon at bounding box center [644, 524] width 12 height 12
click at [642, 412] on div at bounding box center [644, 524] width 18 height 18
click at [682, 412] on div "Add" at bounding box center [686, 524] width 14 height 7
click at [181, 412] on div "Shapes" at bounding box center [185, 524] width 51 height 18
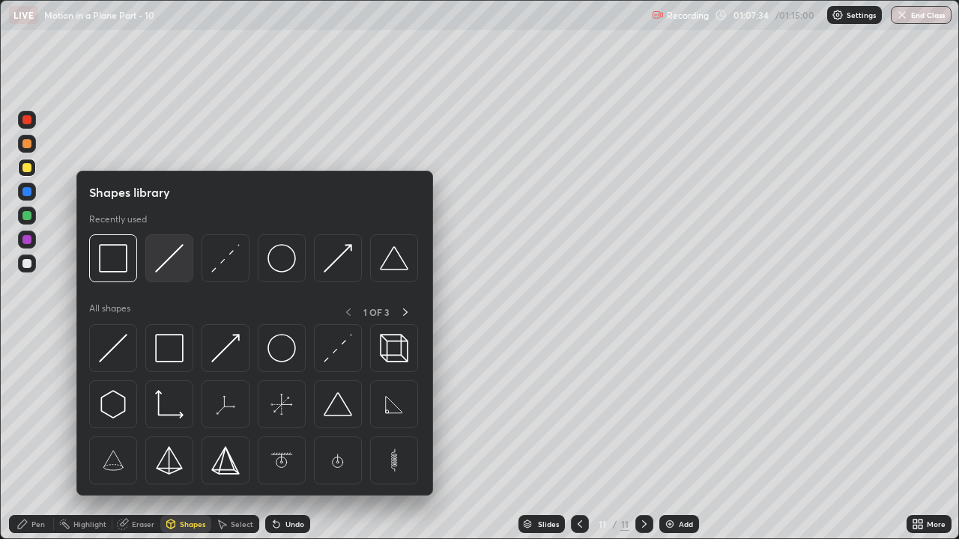
click at [166, 268] on img at bounding box center [169, 258] width 28 height 28
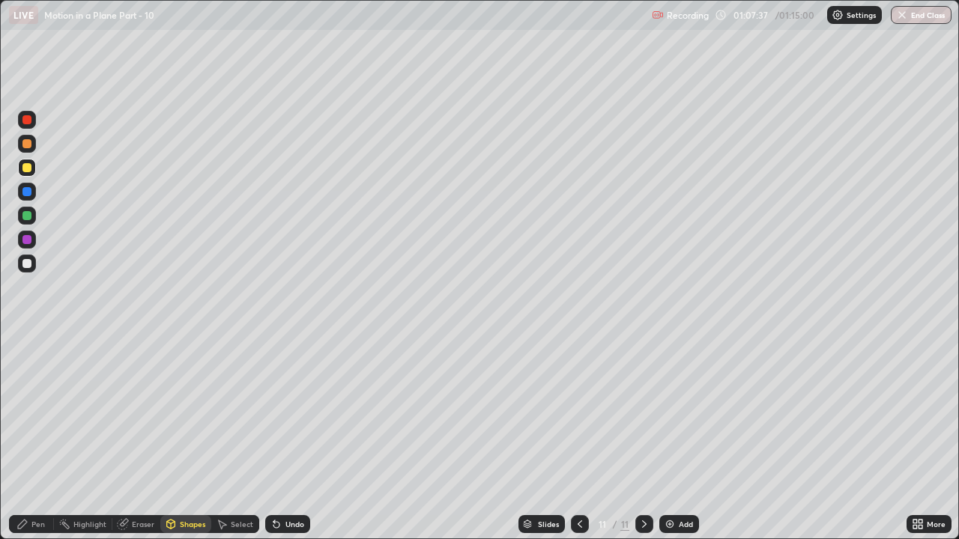
click at [177, 412] on div "Shapes" at bounding box center [185, 524] width 51 height 18
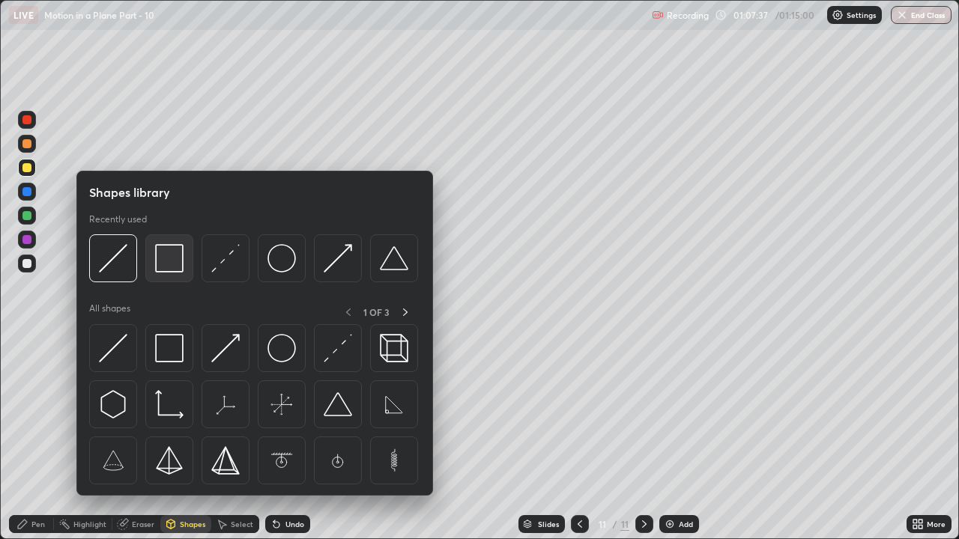
click at [170, 264] on img at bounding box center [169, 258] width 28 height 28
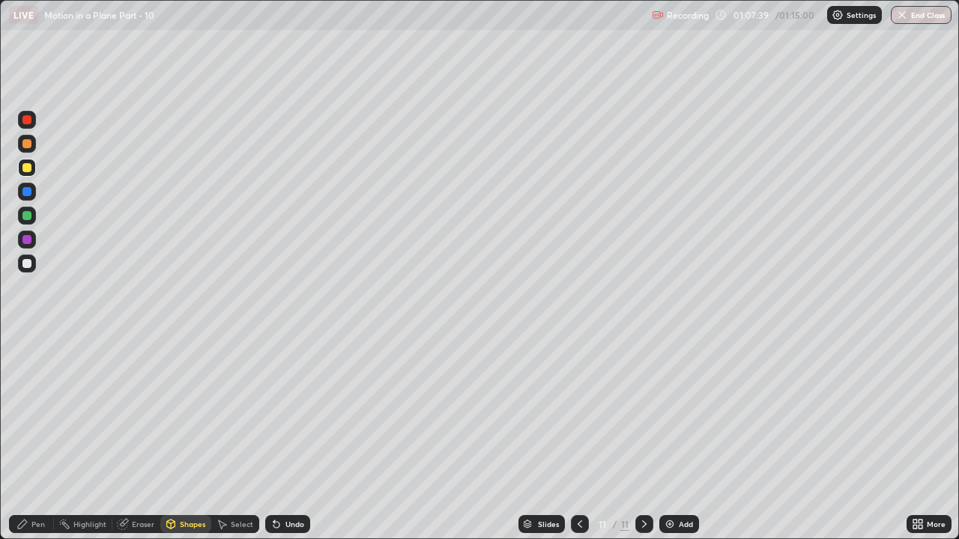
click at [288, 412] on div "Undo" at bounding box center [294, 524] width 19 height 7
click at [33, 412] on div "Pen" at bounding box center [37, 524] width 13 height 7
click at [283, 412] on div "Undo" at bounding box center [287, 524] width 45 height 18
click at [285, 412] on div "Undo" at bounding box center [287, 524] width 45 height 18
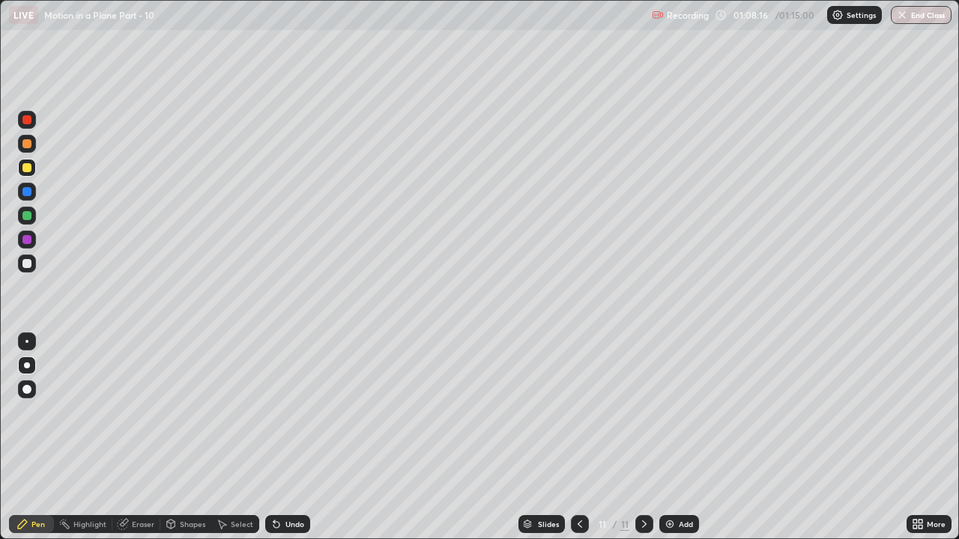
click at [285, 412] on div "Undo" at bounding box center [294, 524] width 19 height 7
click at [280, 412] on div "Undo" at bounding box center [287, 524] width 45 height 18
click at [285, 412] on div "Undo" at bounding box center [294, 524] width 19 height 7
click at [286, 412] on div "Undo" at bounding box center [294, 524] width 19 height 7
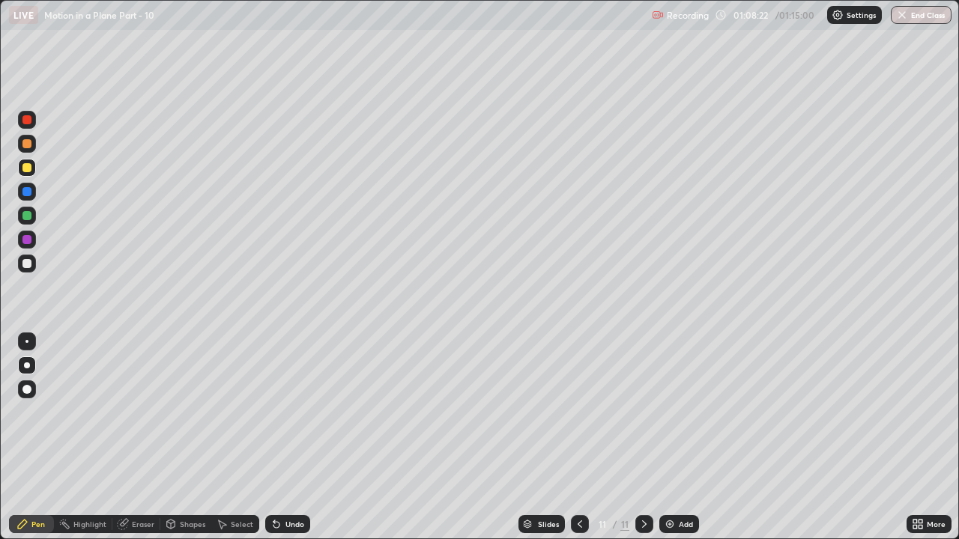
click at [284, 412] on div "Undo" at bounding box center [287, 524] width 45 height 18
click at [281, 412] on div "Undo" at bounding box center [287, 524] width 45 height 18
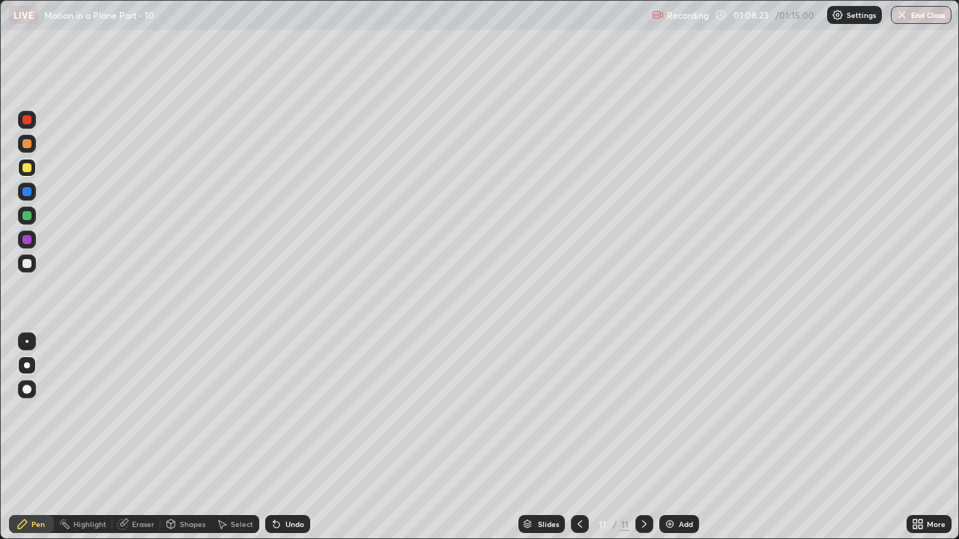
click at [284, 412] on div "Undo" at bounding box center [287, 524] width 45 height 18
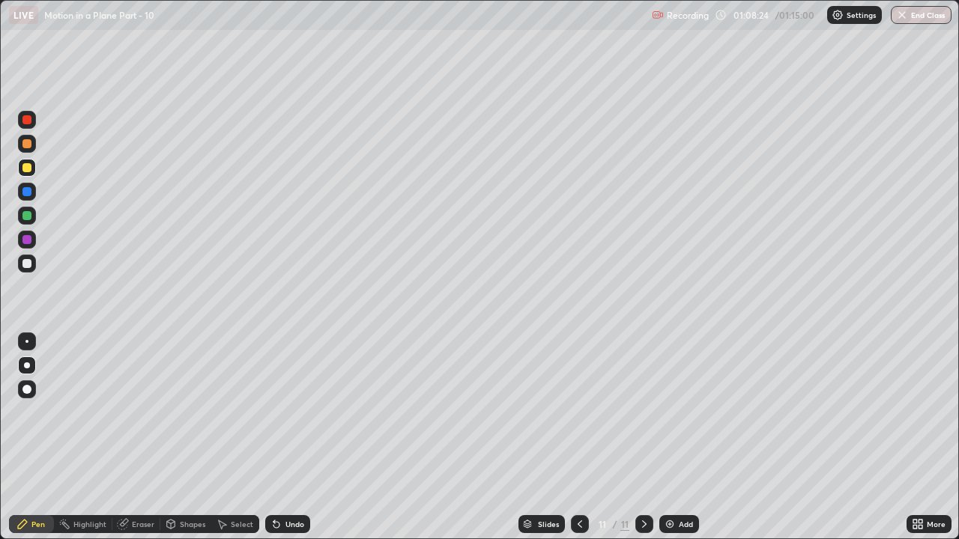
click at [284, 412] on div "Undo" at bounding box center [287, 524] width 45 height 18
click at [287, 412] on div "Undo" at bounding box center [287, 524] width 45 height 18
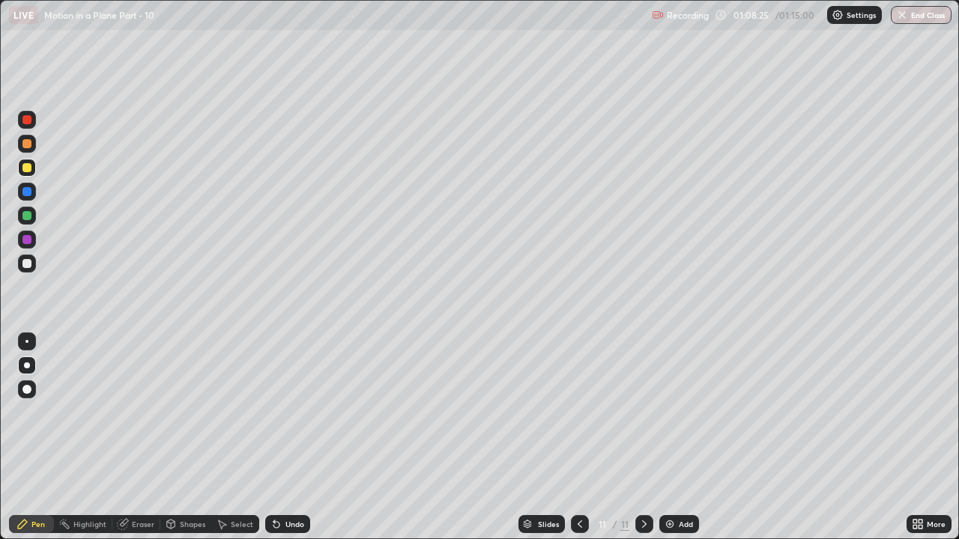
click at [287, 412] on div "Undo" at bounding box center [287, 524] width 45 height 18
click at [285, 412] on div "Undo" at bounding box center [294, 524] width 19 height 7
click at [934, 17] on button "End Class" at bounding box center [921, 15] width 61 height 18
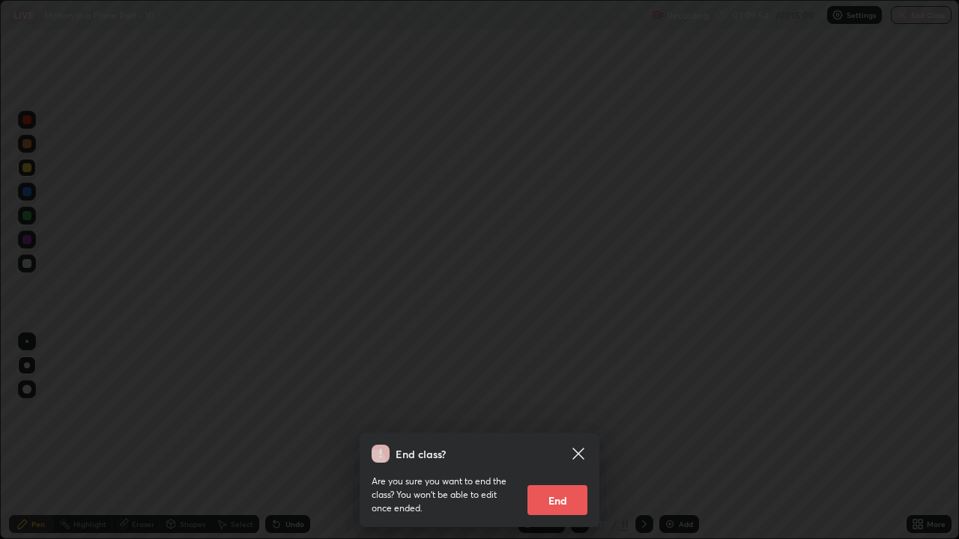
click at [580, 412] on button "End" at bounding box center [557, 501] width 60 height 30
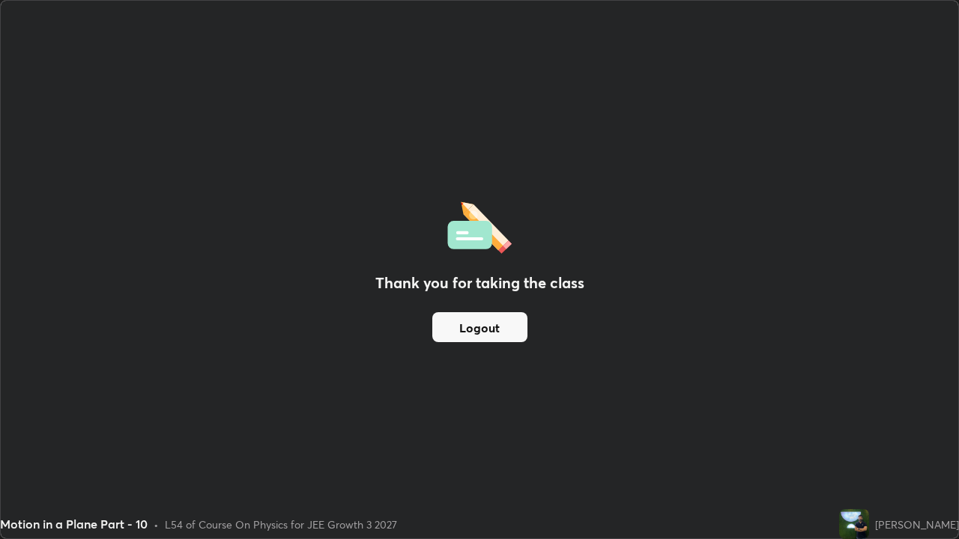
click at [502, 333] on button "Logout" at bounding box center [479, 327] width 95 height 30
